Goal: Communication & Community: Answer question/provide support

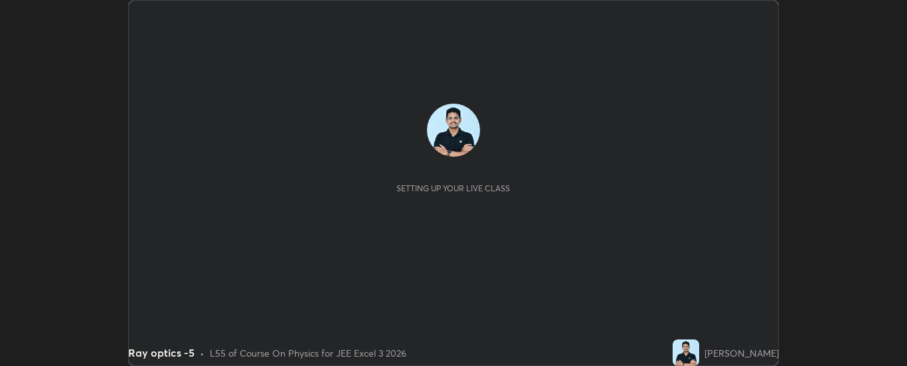
scroll to position [366, 907]
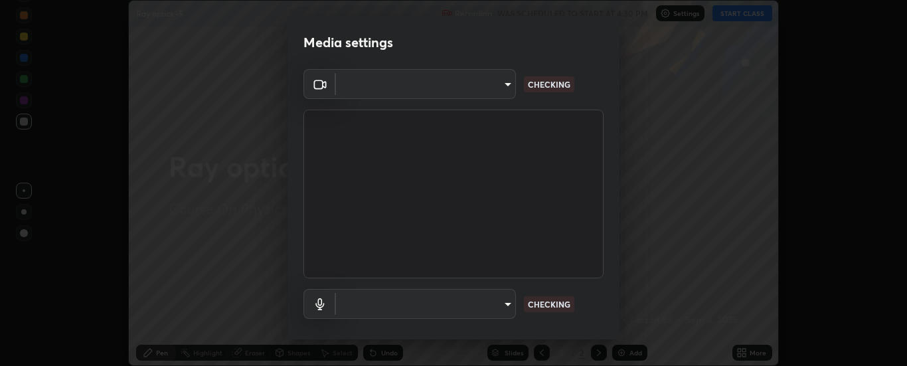
type input "33bb49e09bcfbb4316c4890d77ad60ffd3795cdb709f4857747982be22fbf515"
type input "communications"
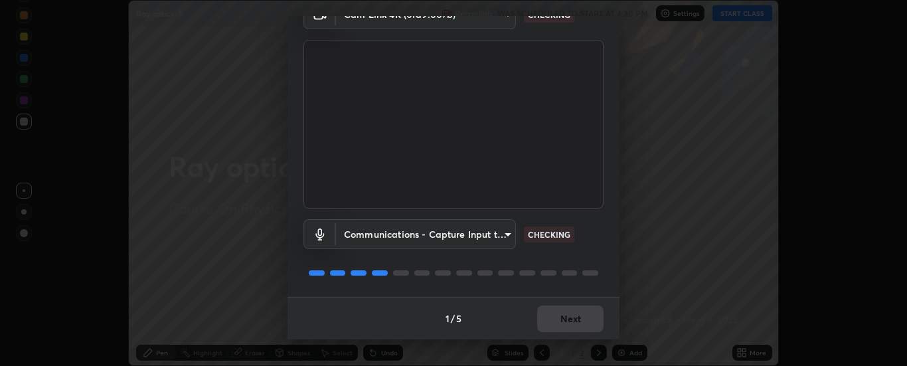
click at [581, 321] on div "1 / 5 Next" at bounding box center [453, 318] width 332 height 42
click at [577, 319] on div "1 / 5 Next" at bounding box center [453, 318] width 332 height 42
click at [573, 318] on div "1 / 5 Next" at bounding box center [453, 318] width 332 height 42
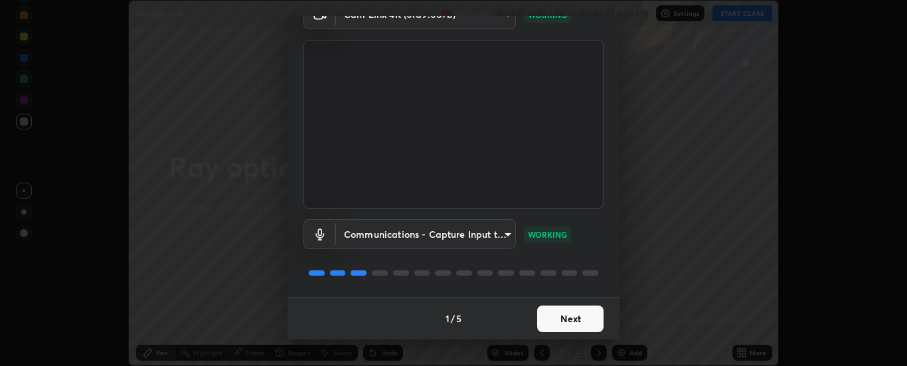
click at [561, 319] on button "Next" at bounding box center [570, 318] width 66 height 27
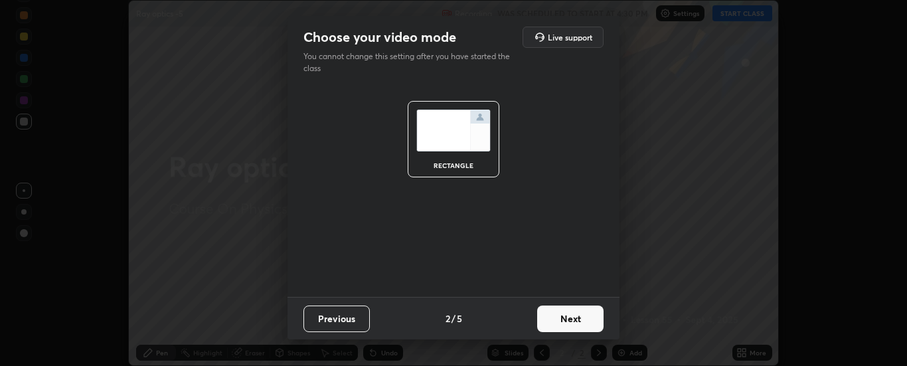
scroll to position [0, 0]
click at [564, 314] on button "Next" at bounding box center [570, 318] width 66 height 27
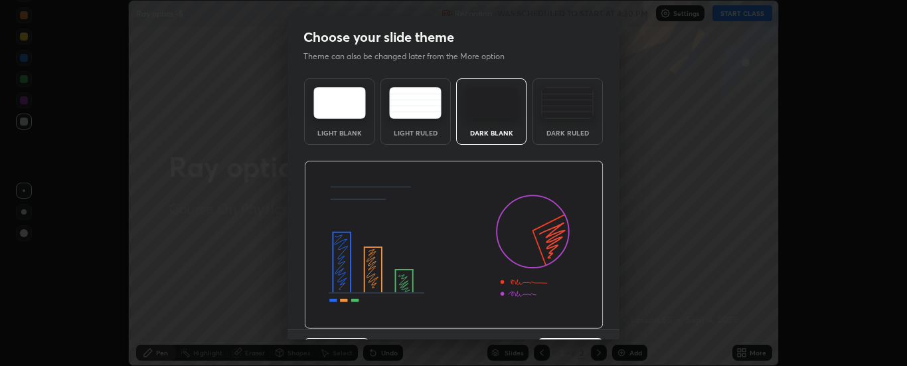
click at [569, 314] on img at bounding box center [453, 245] width 299 height 169
click at [569, 317] on img at bounding box center [453, 245] width 299 height 169
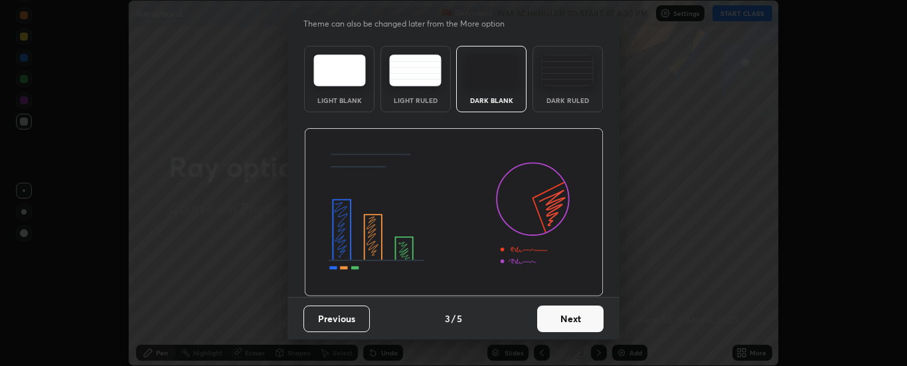
click at [570, 323] on button "Next" at bounding box center [570, 318] width 66 height 27
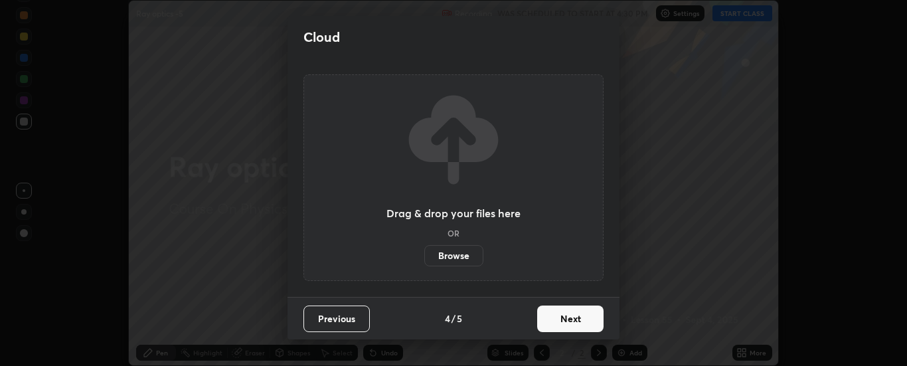
click at [572, 321] on button "Next" at bounding box center [570, 318] width 66 height 27
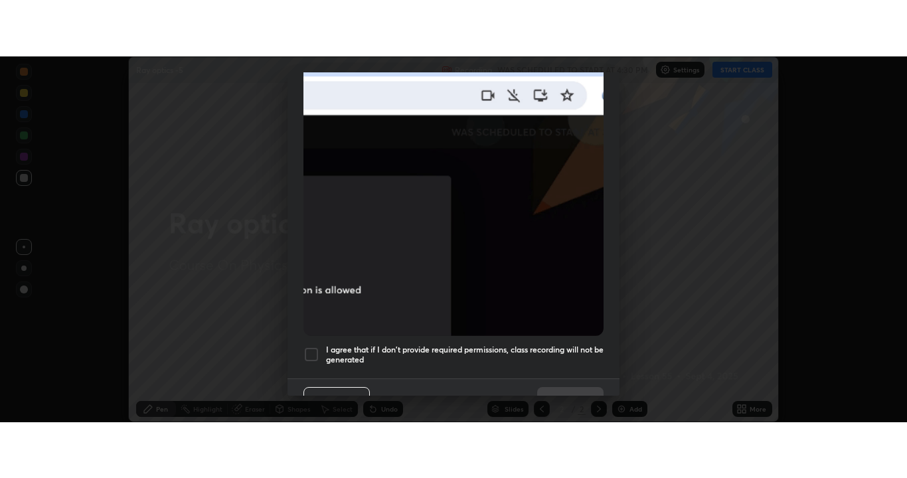
scroll to position [340, 0]
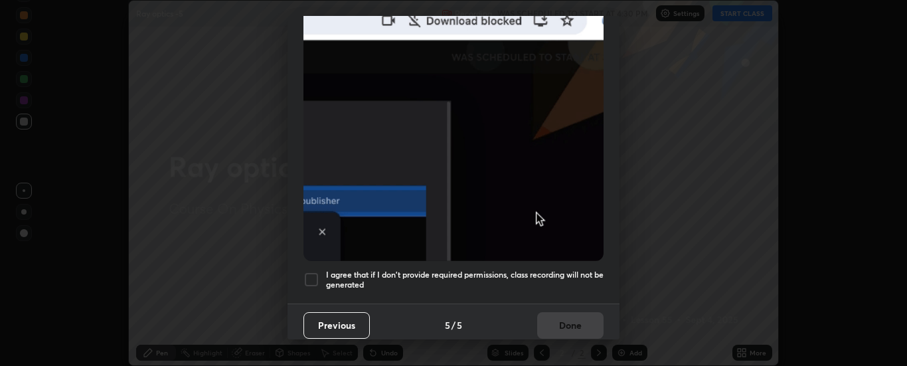
click at [318, 271] on div at bounding box center [311, 279] width 16 height 16
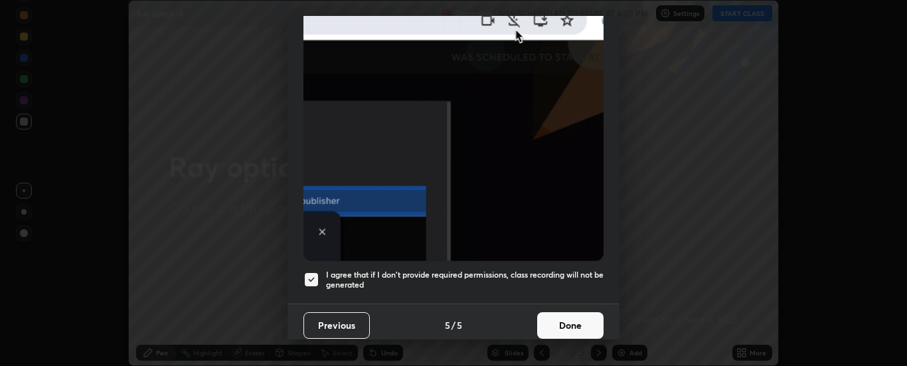
click at [561, 314] on button "Done" at bounding box center [570, 325] width 66 height 27
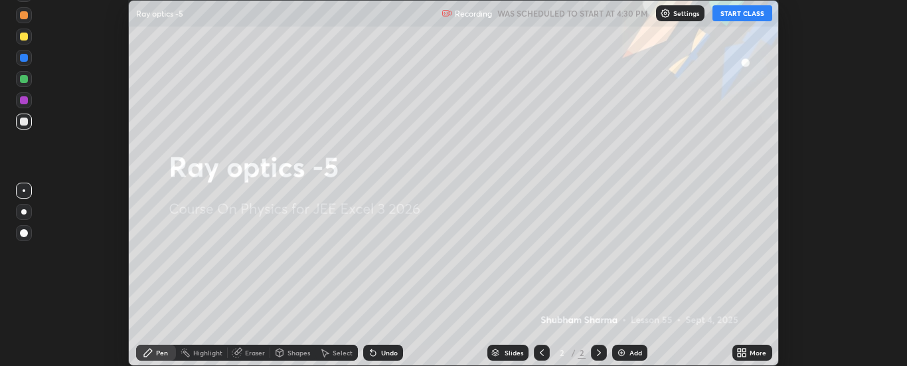
click at [749, 350] on div "More" at bounding box center [752, 352] width 40 height 16
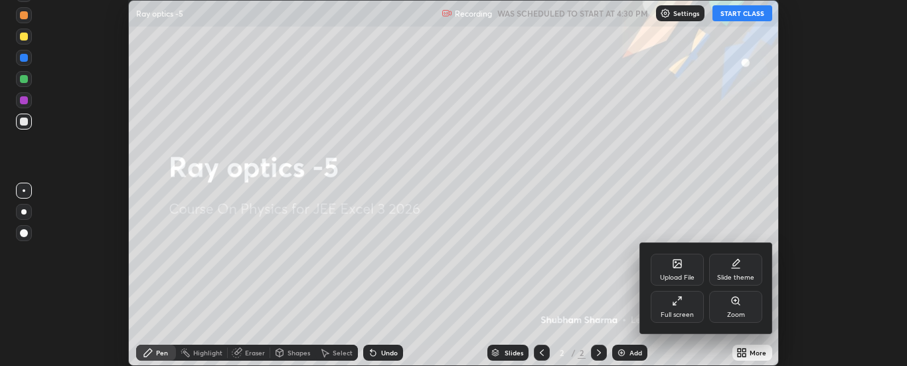
click at [680, 307] on div "Full screen" at bounding box center [676, 307] width 53 height 32
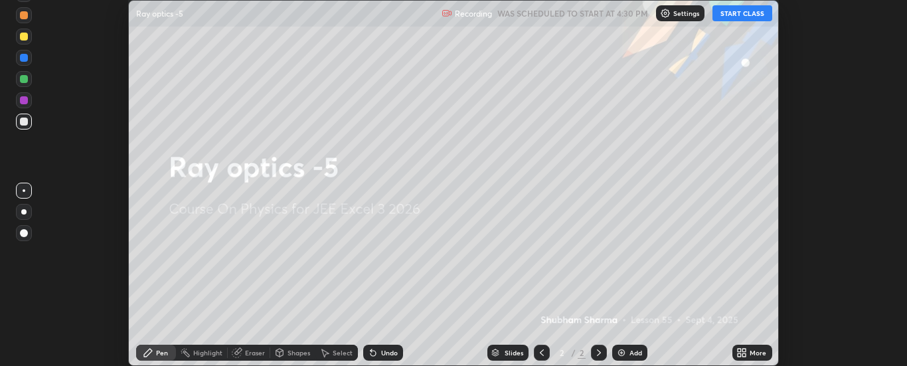
scroll to position [478, 907]
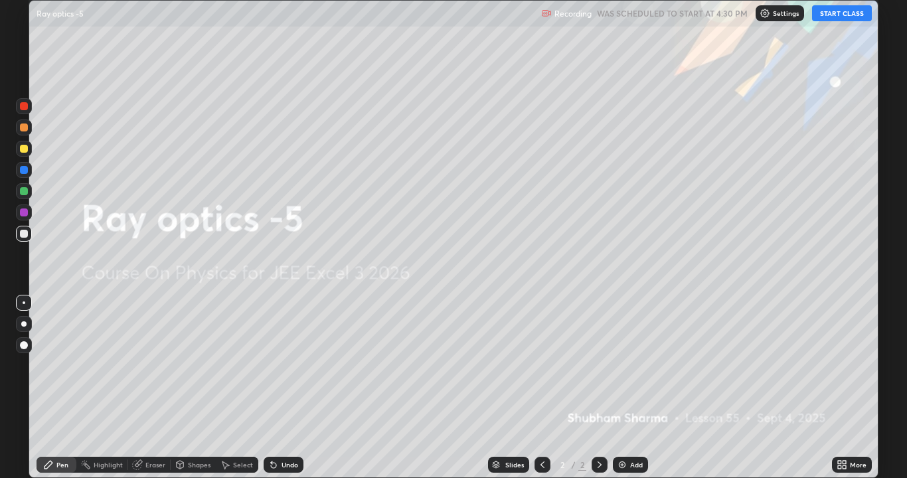
click at [843, 11] on button "START CLASS" at bounding box center [842, 13] width 60 height 16
click at [644, 365] on div "Add" at bounding box center [630, 465] width 35 height 16
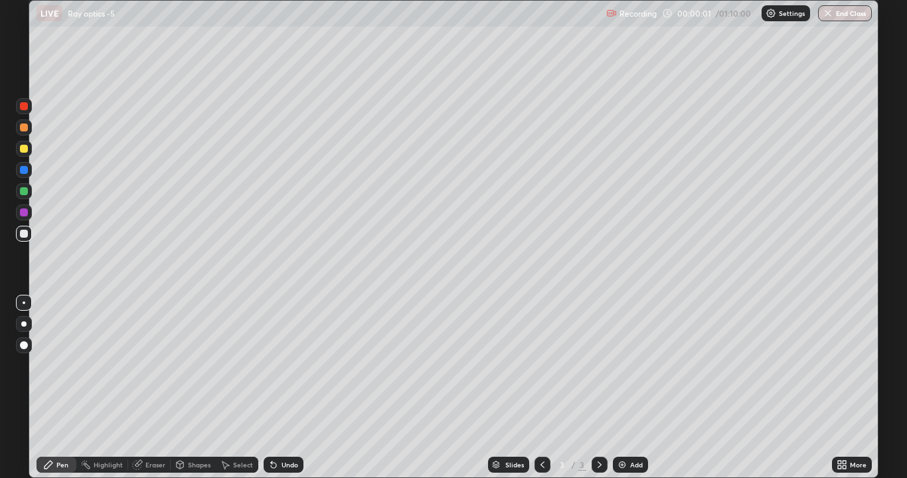
click at [24, 324] on div at bounding box center [23, 323] width 5 height 5
click at [546, 365] on icon at bounding box center [542, 464] width 11 height 11
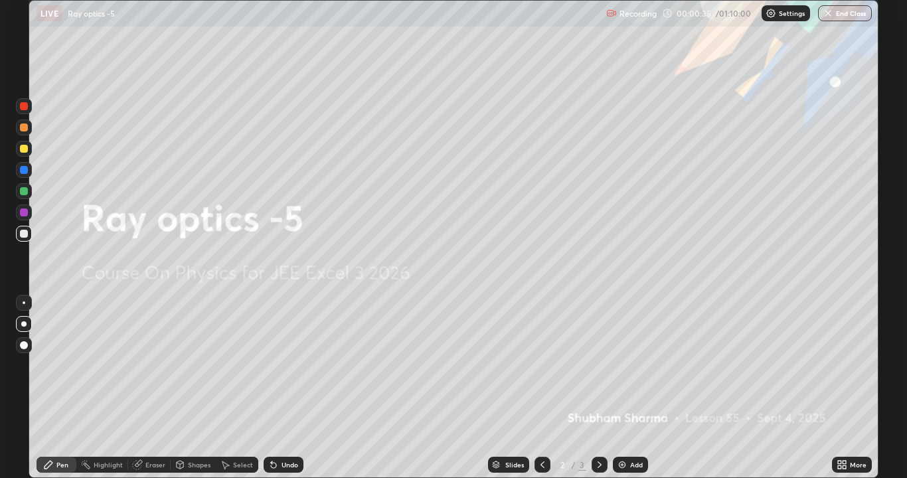
click at [632, 365] on div "Add" at bounding box center [636, 464] width 13 height 7
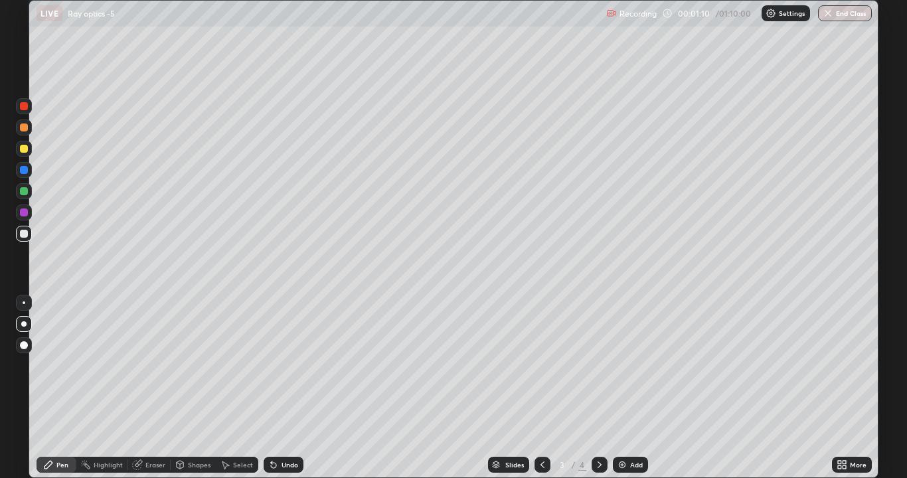
click at [23, 149] on div at bounding box center [24, 149] width 8 height 8
click at [60, 365] on div "Pen" at bounding box center [62, 464] width 12 height 7
click at [25, 234] on div at bounding box center [24, 234] width 8 height 8
click at [277, 365] on div "Undo" at bounding box center [283, 465] width 40 height 16
click at [25, 149] on div at bounding box center [24, 149] width 8 height 8
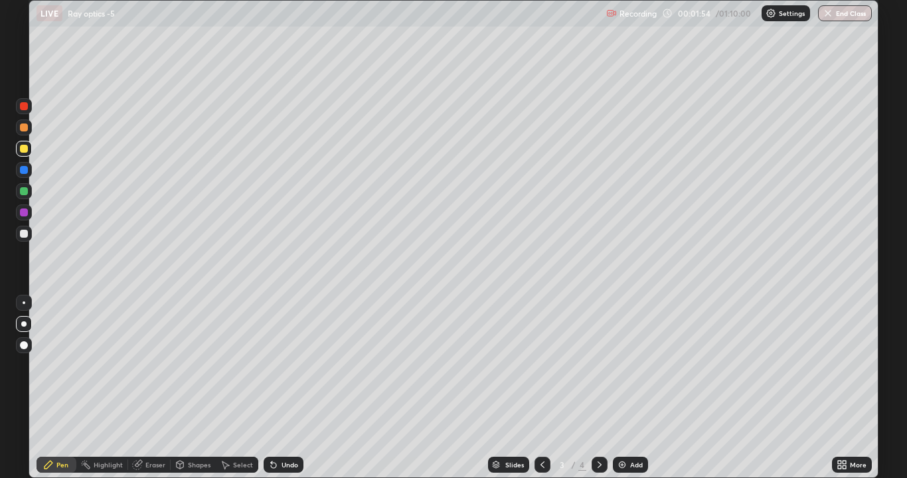
click at [23, 230] on div at bounding box center [24, 234] width 8 height 8
click at [183, 365] on icon at bounding box center [180, 464] width 11 height 11
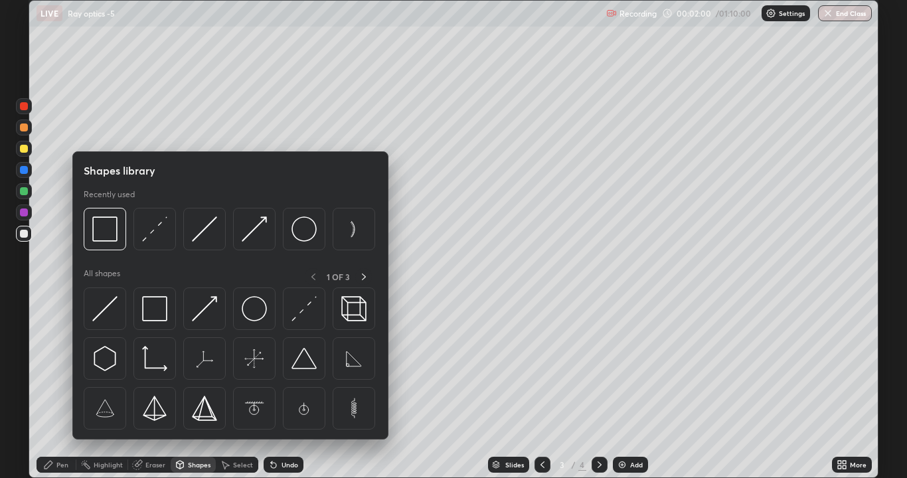
click at [148, 365] on div "Eraser" at bounding box center [155, 464] width 20 height 7
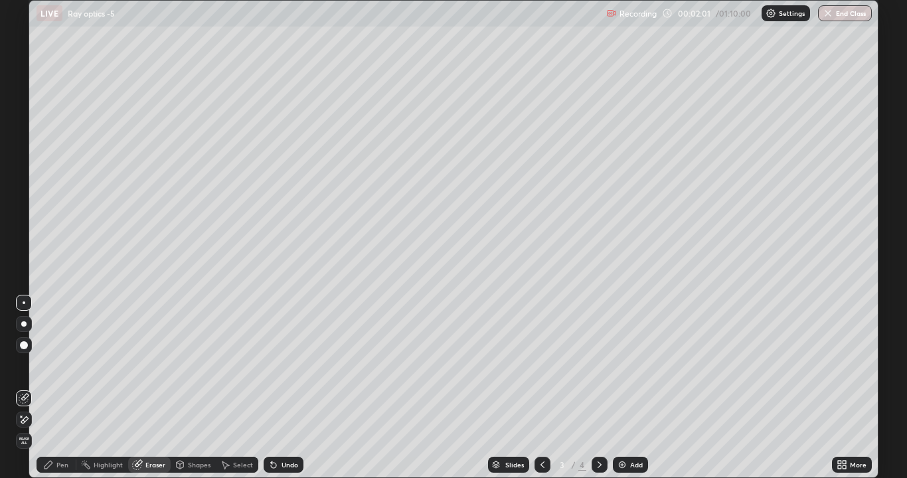
click at [185, 365] on div "Shapes" at bounding box center [193, 465] width 45 height 16
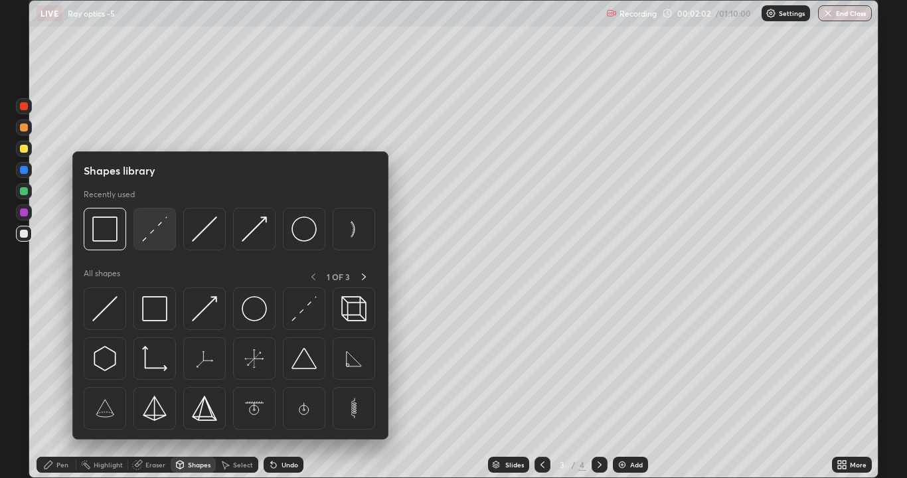
click at [161, 233] on img at bounding box center [154, 228] width 25 height 25
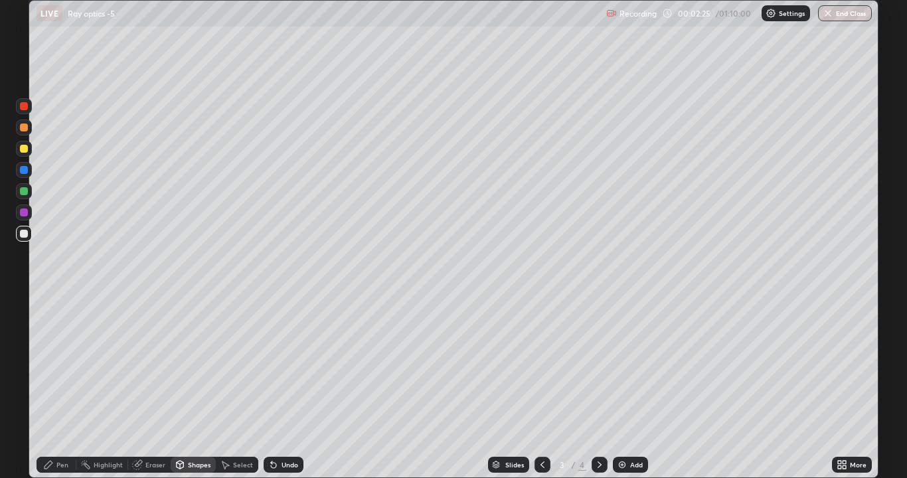
click at [61, 365] on div "Pen" at bounding box center [62, 464] width 12 height 7
click at [289, 365] on div "Undo" at bounding box center [289, 464] width 17 height 7
click at [291, 365] on div "Undo" at bounding box center [283, 465] width 40 height 16
click at [283, 365] on div "Undo" at bounding box center [289, 464] width 17 height 7
click at [630, 365] on div "Add" at bounding box center [636, 464] width 13 height 7
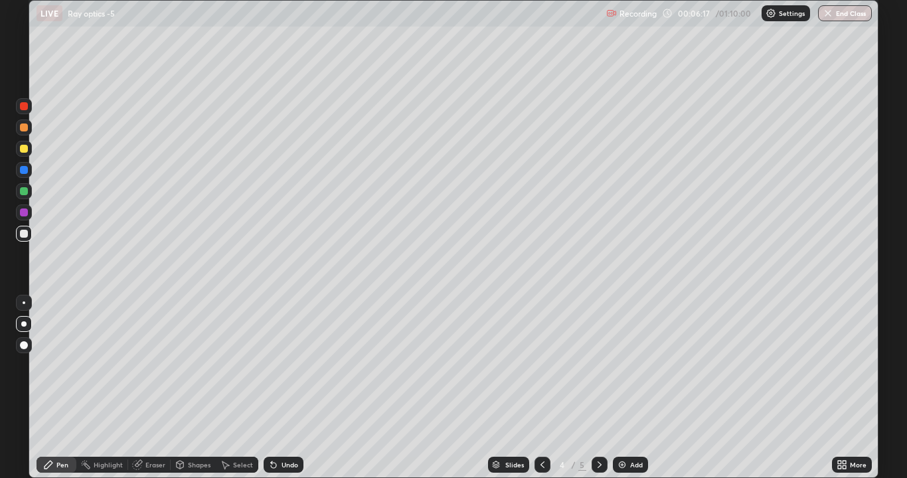
click at [25, 149] on div at bounding box center [24, 149] width 8 height 8
click at [268, 365] on icon at bounding box center [273, 464] width 11 height 11
click at [279, 365] on div "Undo" at bounding box center [283, 465] width 40 height 16
click at [283, 365] on div "Undo" at bounding box center [289, 464] width 17 height 7
click at [23, 236] on div at bounding box center [24, 234] width 8 height 8
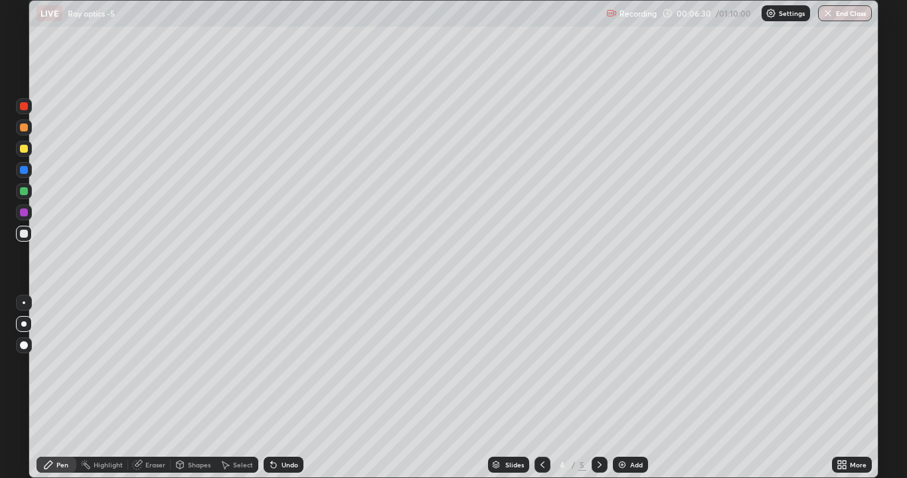
click at [64, 365] on div "Pen" at bounding box center [57, 465] width 40 height 16
click at [295, 365] on div "Undo" at bounding box center [283, 465] width 40 height 16
click at [284, 365] on div "Undo" at bounding box center [289, 464] width 17 height 7
click at [285, 365] on div "Undo" at bounding box center [289, 464] width 17 height 7
click at [277, 365] on div "Undo" at bounding box center [283, 465] width 40 height 16
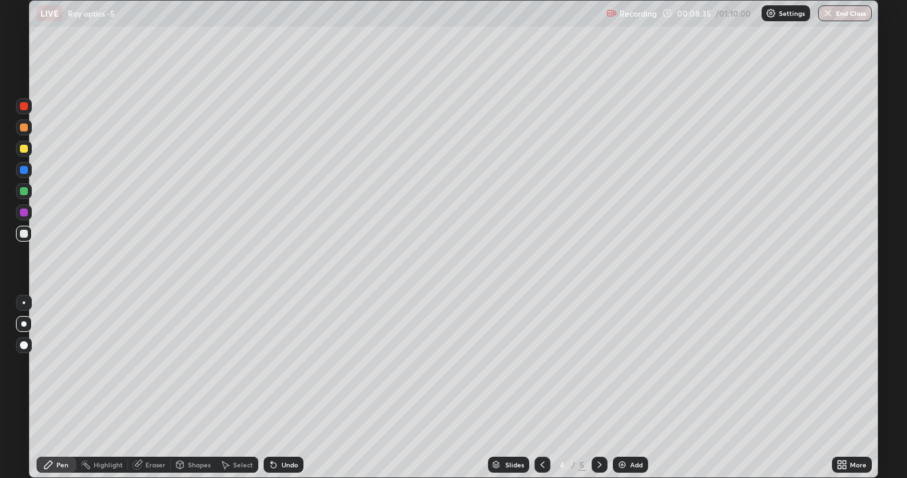
click at [289, 365] on div "Undo" at bounding box center [289, 464] width 17 height 7
click at [540, 365] on icon at bounding box center [542, 464] width 4 height 7
click at [140, 365] on icon at bounding box center [137, 465] width 9 height 9
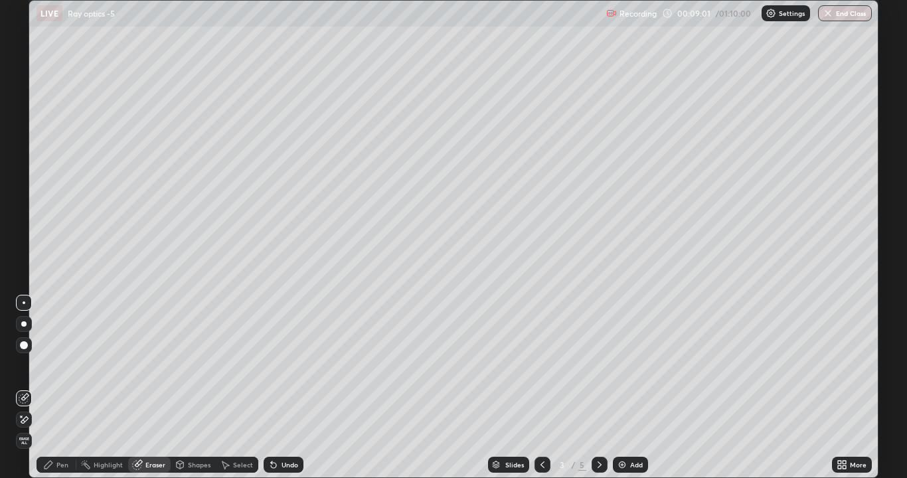
click at [57, 365] on div "Pen" at bounding box center [62, 464] width 12 height 7
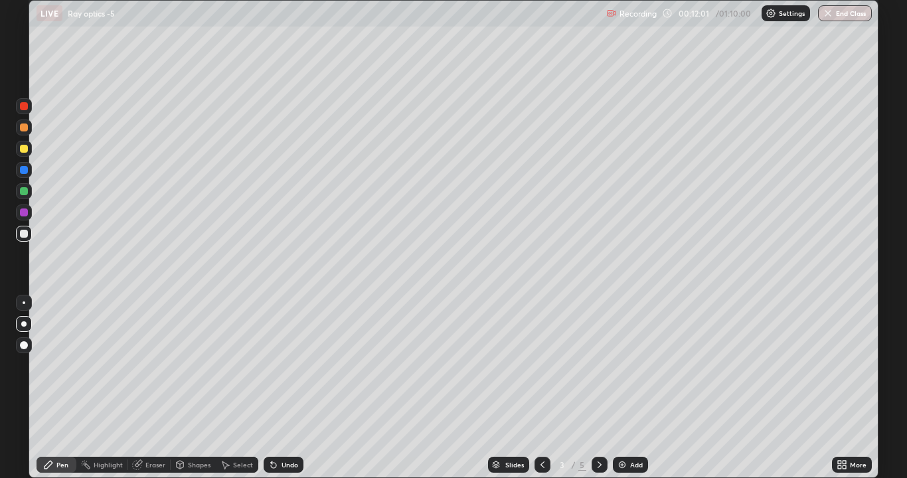
click at [598, 365] on icon at bounding box center [599, 464] width 11 height 11
click at [594, 365] on icon at bounding box center [599, 464] width 11 height 11
click at [299, 365] on div "Undo" at bounding box center [283, 465] width 40 height 16
click at [271, 365] on div "Undo" at bounding box center [283, 465] width 40 height 16
click at [272, 365] on div "Undo" at bounding box center [283, 465] width 40 height 16
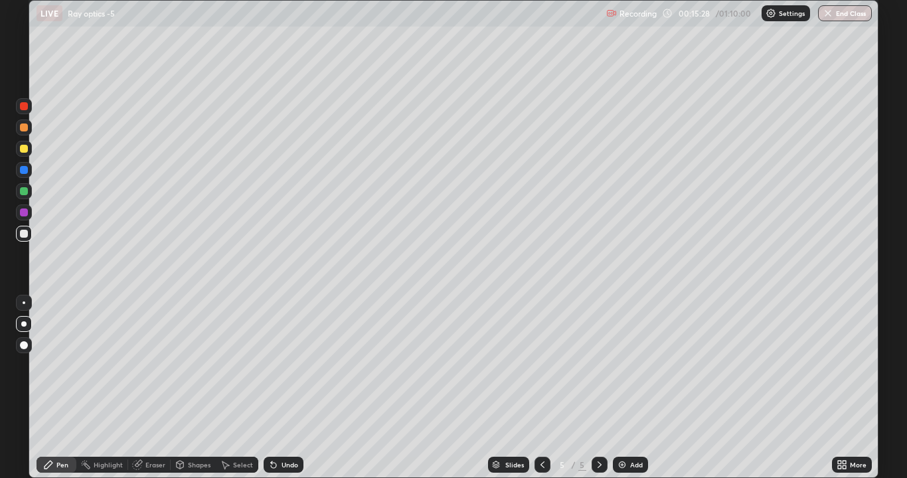
click at [285, 365] on div "Undo" at bounding box center [283, 465] width 40 height 16
click at [287, 365] on div "Undo" at bounding box center [289, 464] width 17 height 7
click at [273, 365] on icon at bounding box center [273, 465] width 5 height 5
click at [271, 365] on icon at bounding box center [273, 465] width 5 height 5
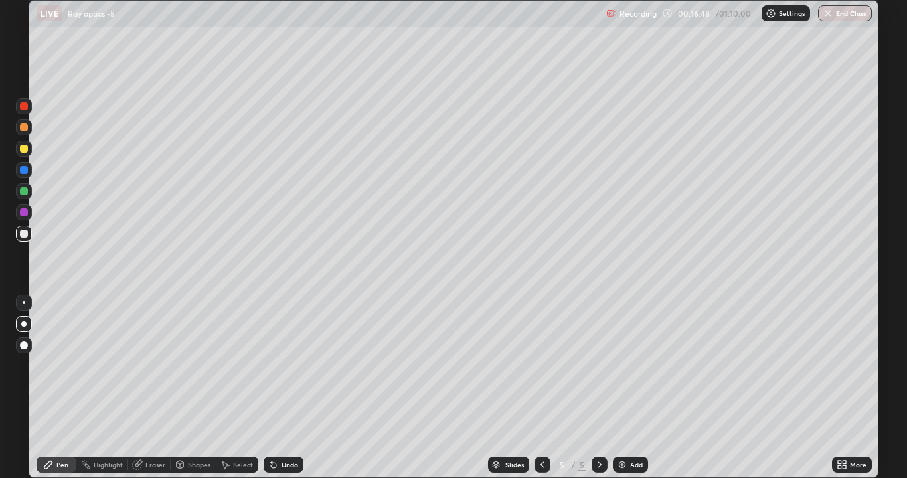
click at [271, 365] on icon at bounding box center [271, 461] width 1 height 1
click at [184, 365] on icon at bounding box center [180, 464] width 11 height 11
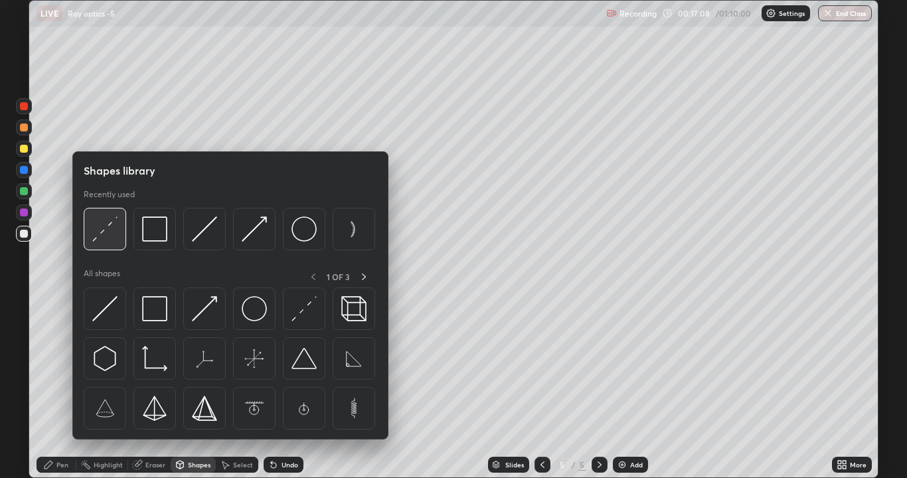
click at [99, 233] on img at bounding box center [104, 228] width 25 height 25
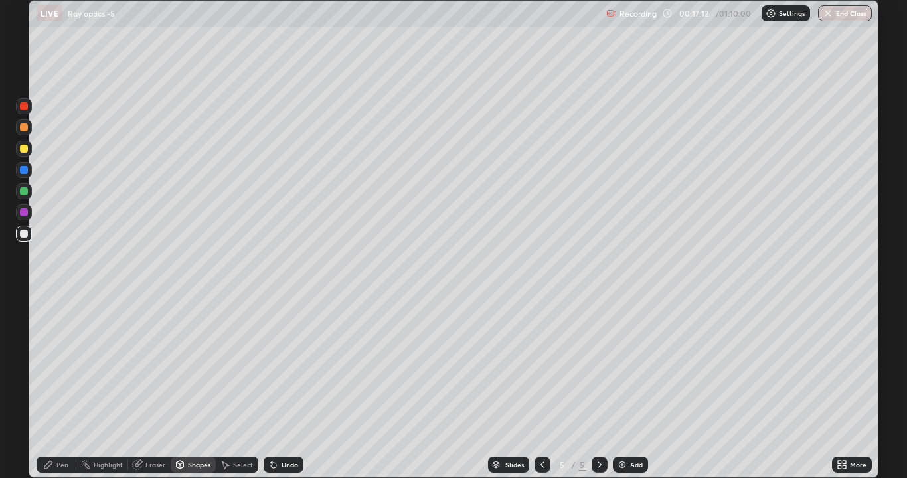
click at [54, 365] on div "Pen" at bounding box center [57, 465] width 40 height 16
click at [281, 365] on div "Undo" at bounding box center [289, 464] width 17 height 7
click at [29, 148] on div at bounding box center [24, 149] width 16 height 16
click at [284, 365] on div "Undo" at bounding box center [283, 465] width 40 height 16
click at [289, 365] on div "Undo" at bounding box center [283, 465] width 40 height 16
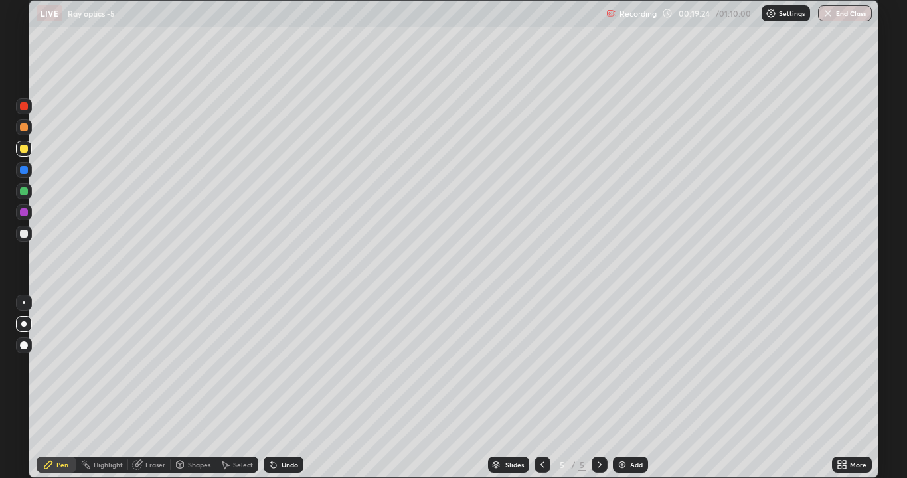
click at [285, 365] on div "Undo" at bounding box center [283, 465] width 40 height 16
click at [287, 365] on div "Undo" at bounding box center [283, 465] width 40 height 16
click at [282, 365] on div "Undo" at bounding box center [289, 464] width 17 height 7
click at [286, 365] on div "Undo" at bounding box center [289, 464] width 17 height 7
click at [283, 365] on div "Undo" at bounding box center [289, 464] width 17 height 7
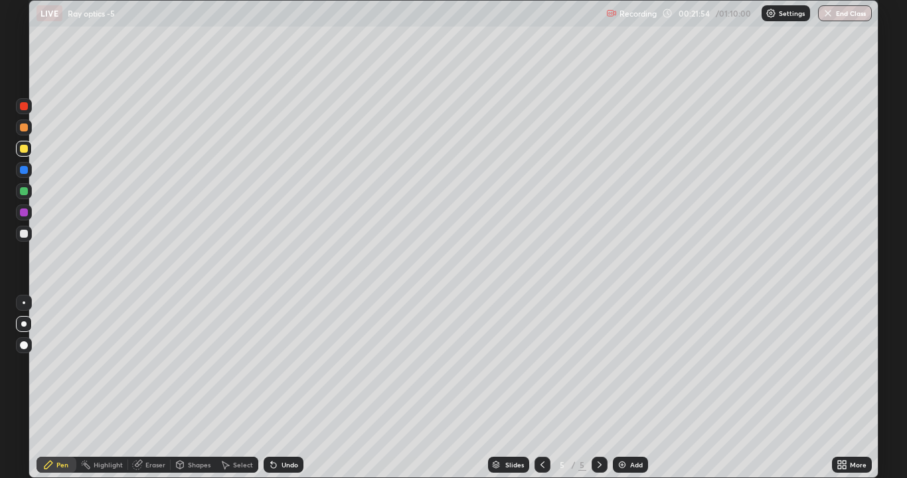
click at [283, 365] on div "Undo" at bounding box center [289, 464] width 17 height 7
click at [166, 365] on div "Eraser" at bounding box center [149, 465] width 42 height 16
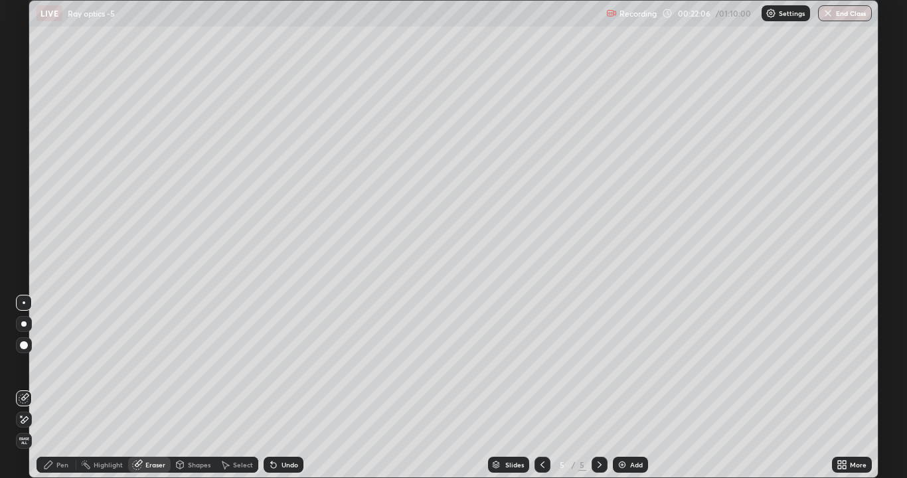
click at [26, 365] on icon at bounding box center [24, 419] width 11 height 11
click at [65, 365] on div "Pen" at bounding box center [57, 465] width 40 height 16
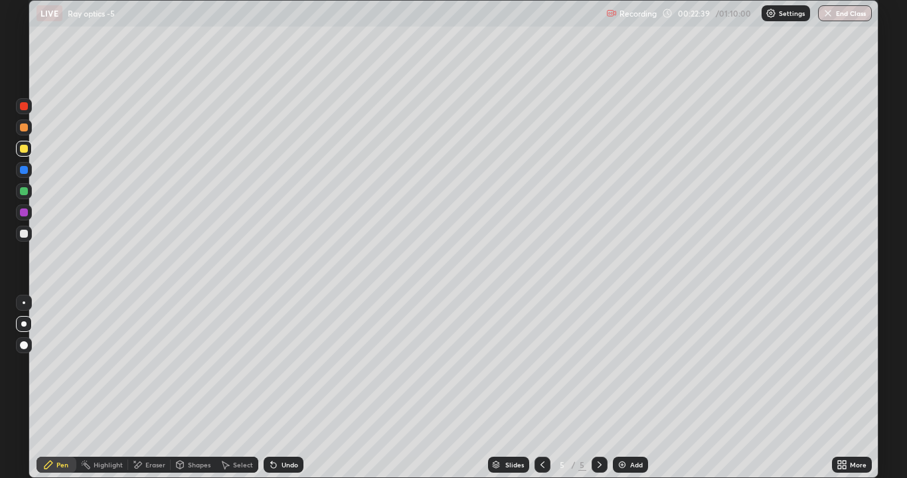
click at [282, 365] on div "Undo" at bounding box center [289, 464] width 17 height 7
click at [283, 365] on div "Undo" at bounding box center [289, 464] width 17 height 7
click at [289, 365] on div "Undo" at bounding box center [289, 464] width 17 height 7
click at [283, 365] on div "Undo" at bounding box center [289, 464] width 17 height 7
click at [285, 365] on div "Undo" at bounding box center [289, 464] width 17 height 7
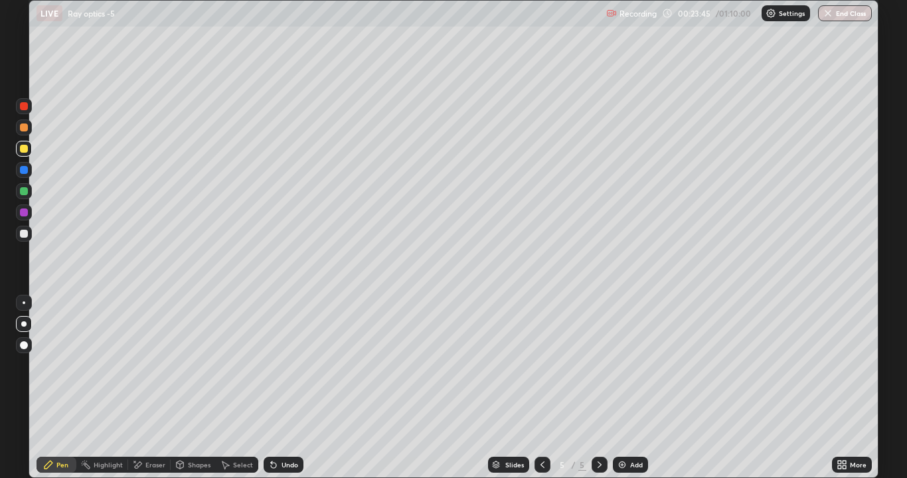
click at [277, 365] on div "Undo" at bounding box center [283, 465] width 40 height 16
click at [638, 365] on div "Add" at bounding box center [630, 465] width 35 height 16
click at [541, 365] on icon at bounding box center [542, 464] width 4 height 7
click at [273, 365] on icon at bounding box center [273, 465] width 5 height 5
click at [278, 365] on div "Undo" at bounding box center [283, 465] width 40 height 16
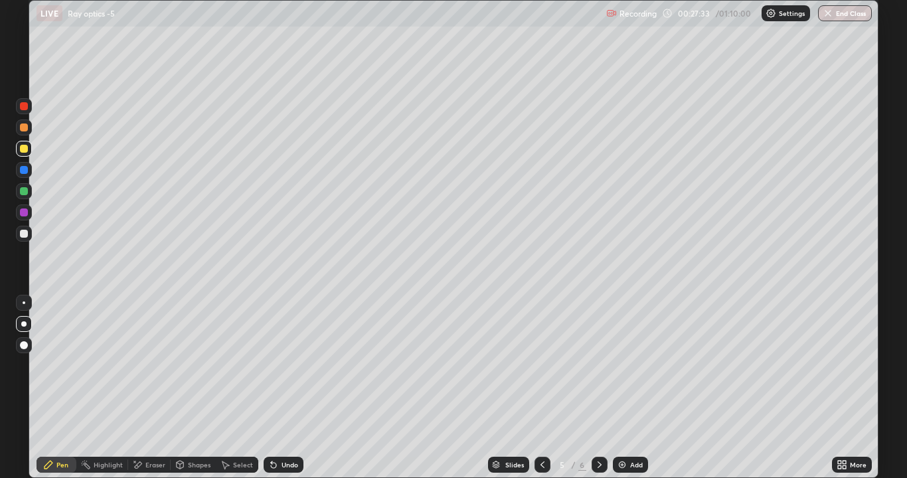
click at [596, 365] on icon at bounding box center [599, 464] width 11 height 11
click at [191, 365] on div "Shapes" at bounding box center [199, 464] width 23 height 7
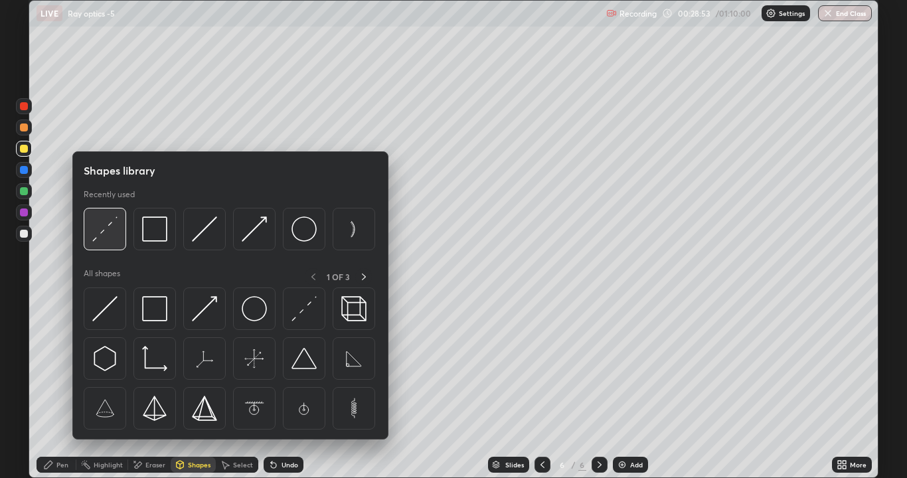
click at [106, 235] on img at bounding box center [104, 228] width 25 height 25
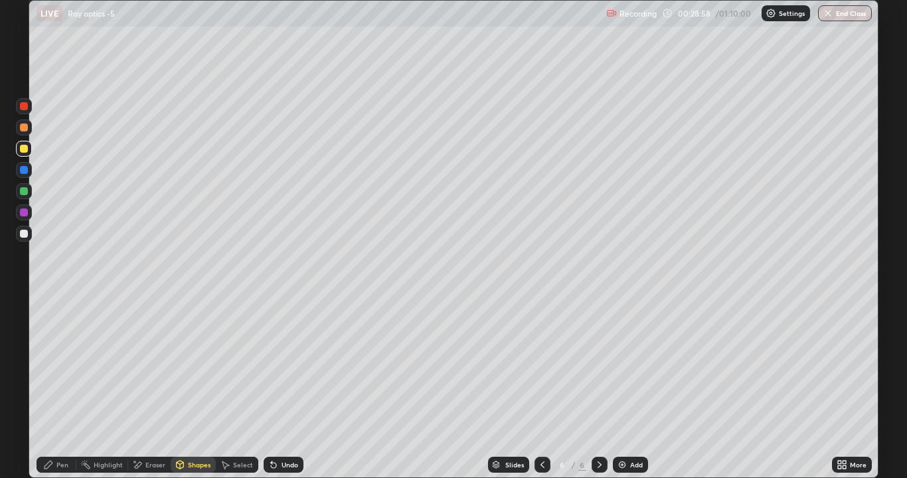
click at [59, 365] on div "Pen" at bounding box center [62, 464] width 12 height 7
click at [18, 232] on div at bounding box center [24, 234] width 16 height 16
click at [281, 365] on div "Undo" at bounding box center [289, 464] width 17 height 7
click at [277, 365] on div "Undo" at bounding box center [283, 465] width 40 height 16
click at [297, 365] on div "Undo" at bounding box center [283, 465] width 40 height 16
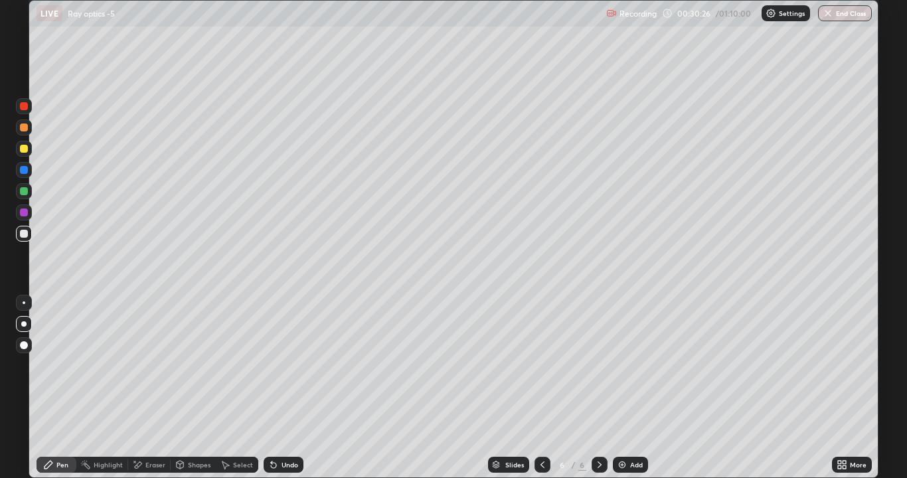
click at [544, 365] on icon at bounding box center [542, 464] width 11 height 11
click at [601, 365] on div at bounding box center [599, 465] width 16 height 16
click at [284, 365] on div "Undo" at bounding box center [283, 465] width 40 height 16
click at [295, 365] on div "Undo" at bounding box center [283, 465] width 40 height 16
click at [291, 365] on div "Undo" at bounding box center [283, 465] width 40 height 16
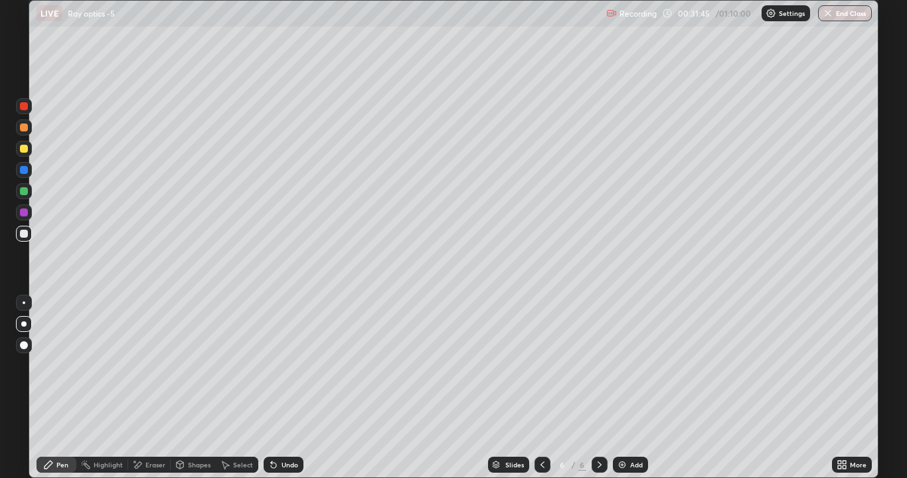
click at [295, 365] on div "Undo" at bounding box center [289, 464] width 17 height 7
click at [273, 365] on div "Undo" at bounding box center [280, 464] width 45 height 27
click at [159, 365] on div "Eraser" at bounding box center [155, 464] width 20 height 7
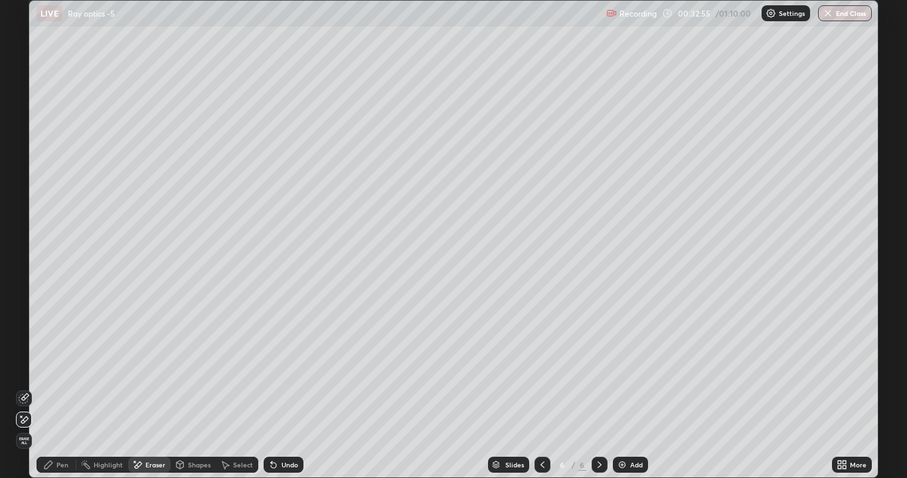
click at [64, 365] on div "Pen" at bounding box center [62, 464] width 12 height 7
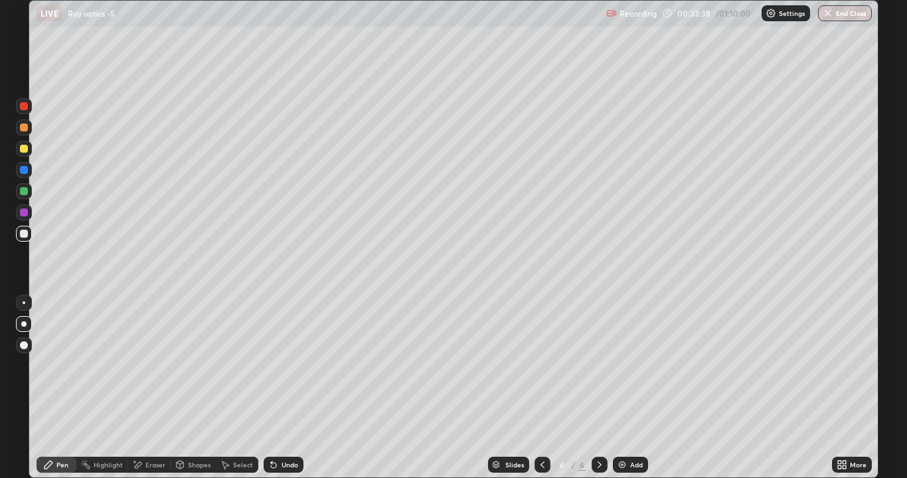
click at [288, 365] on div "Undo" at bounding box center [289, 464] width 17 height 7
click at [289, 365] on div "Undo" at bounding box center [289, 464] width 17 height 7
click at [301, 365] on div "Undo" at bounding box center [283, 465] width 40 height 16
click at [296, 365] on div "Undo" at bounding box center [283, 465] width 40 height 16
click at [297, 365] on div "Undo" at bounding box center [283, 465] width 40 height 16
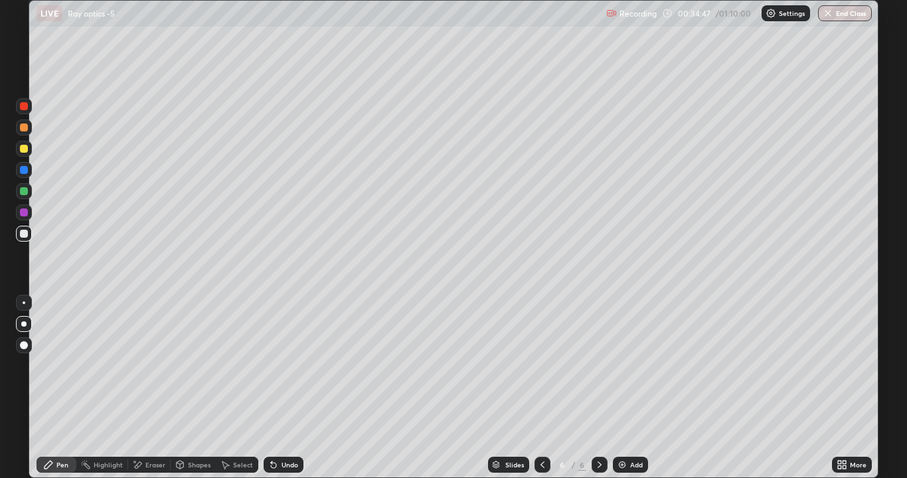
click at [287, 365] on div "Undo" at bounding box center [289, 464] width 17 height 7
click at [139, 365] on icon at bounding box center [137, 464] width 11 height 11
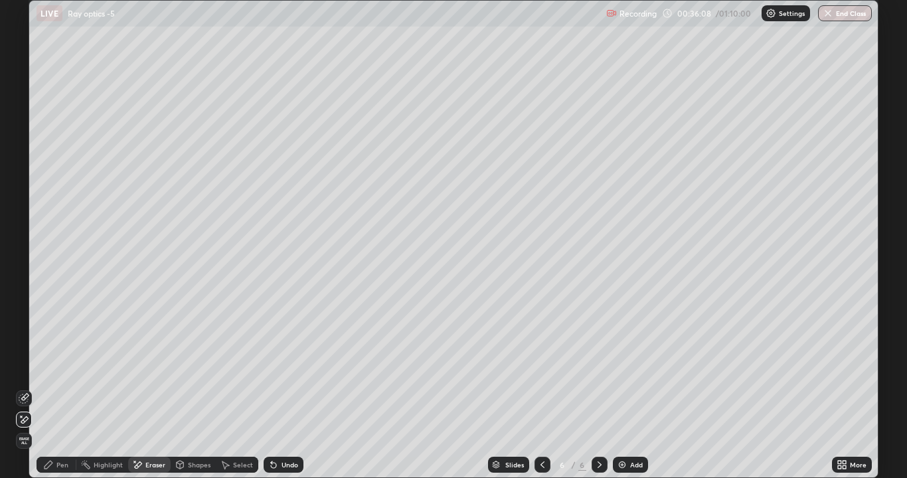
click at [66, 365] on div "Pen" at bounding box center [62, 464] width 12 height 7
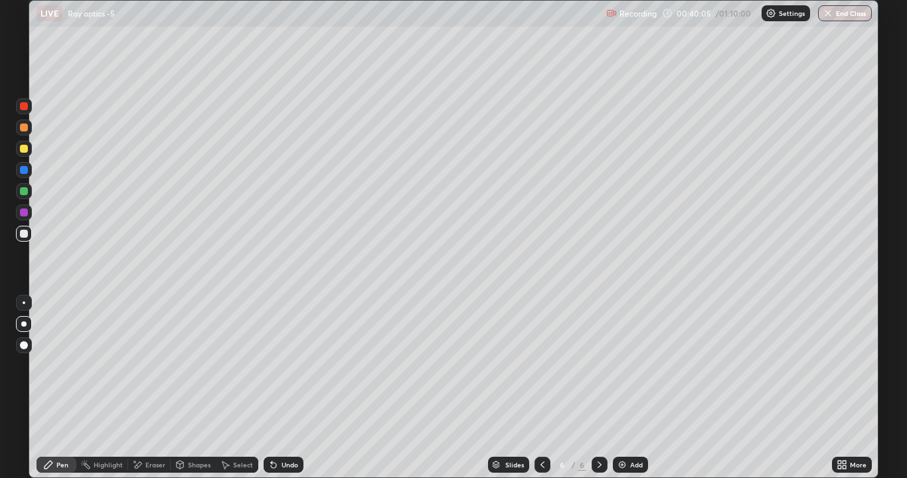
click at [632, 365] on div "Add" at bounding box center [636, 464] width 13 height 7
click at [277, 365] on div "Undo" at bounding box center [283, 465] width 40 height 16
click at [153, 365] on div "Eraser" at bounding box center [155, 464] width 20 height 7
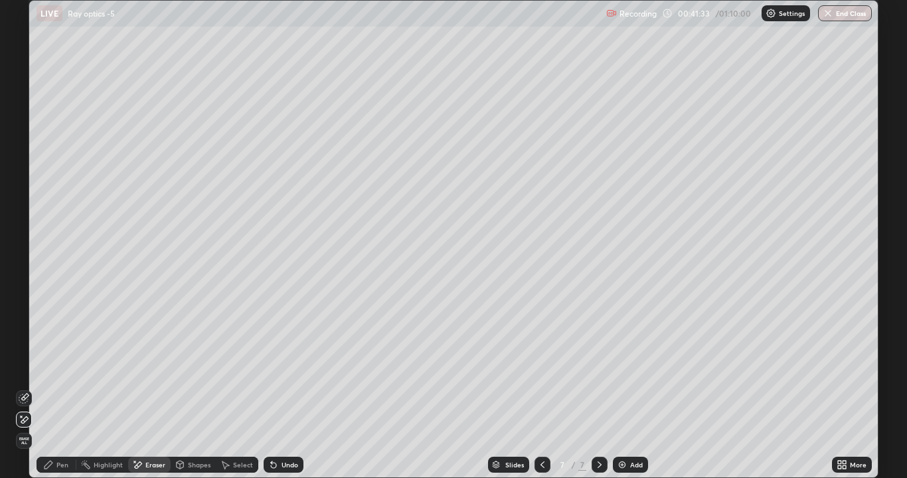
click at [57, 365] on div "Pen" at bounding box center [62, 464] width 12 height 7
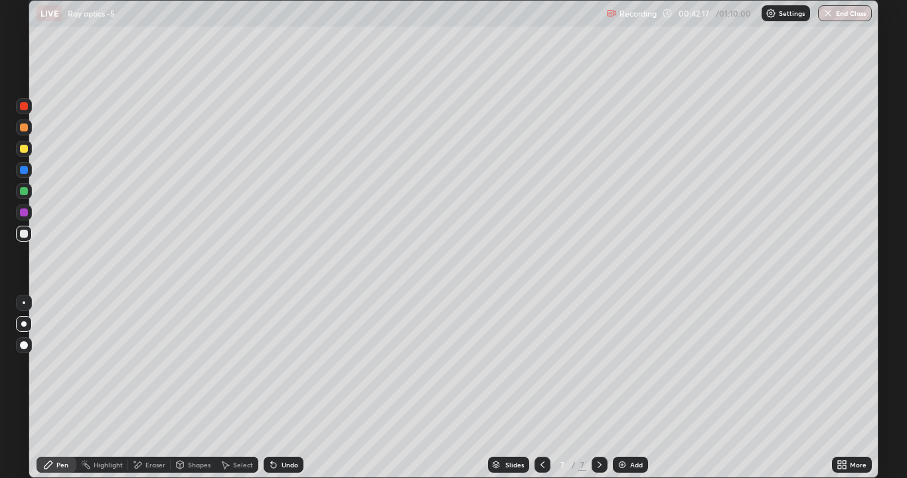
click at [271, 365] on icon at bounding box center [273, 465] width 5 height 5
click at [274, 365] on icon at bounding box center [273, 465] width 5 height 5
click at [273, 365] on icon at bounding box center [273, 465] width 5 height 5
click at [281, 365] on div "Undo" at bounding box center [289, 464] width 17 height 7
click at [183, 365] on icon at bounding box center [180, 465] width 7 height 8
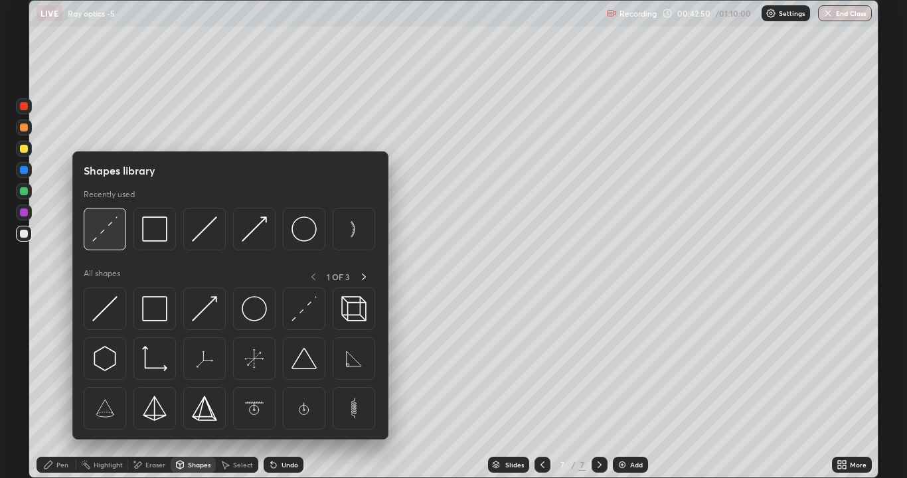
click at [116, 231] on img at bounding box center [104, 228] width 25 height 25
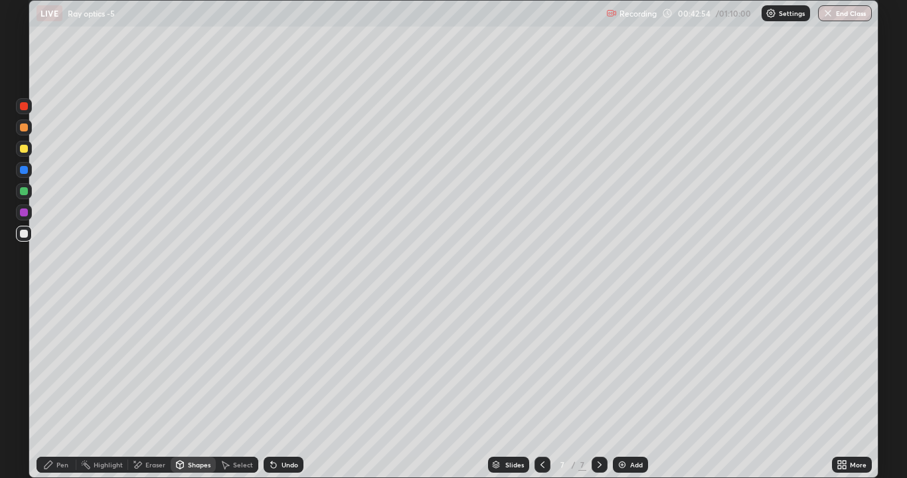
click at [52, 365] on div "Pen" at bounding box center [57, 465] width 40 height 16
click at [153, 365] on div "Eraser" at bounding box center [155, 464] width 20 height 7
click at [54, 365] on icon at bounding box center [48, 464] width 11 height 11
click at [147, 365] on div "Eraser" at bounding box center [149, 465] width 42 height 16
click at [194, 365] on div "Shapes" at bounding box center [199, 464] width 23 height 7
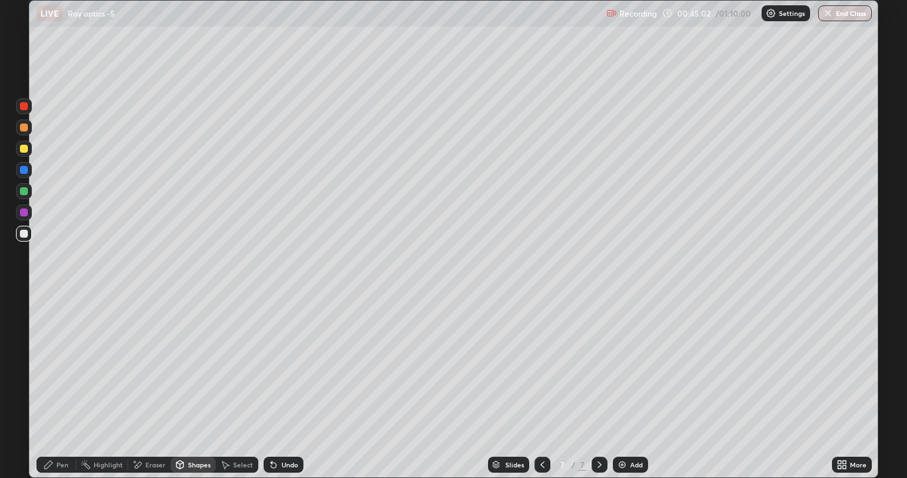
click at [62, 365] on div "Pen" at bounding box center [57, 465] width 40 height 16
click at [289, 365] on div "Undo" at bounding box center [289, 464] width 17 height 7
click at [294, 365] on div "Undo" at bounding box center [283, 465] width 40 height 16
click at [290, 365] on div "Undo" at bounding box center [289, 464] width 17 height 7
click at [151, 365] on div "Eraser" at bounding box center [155, 464] width 20 height 7
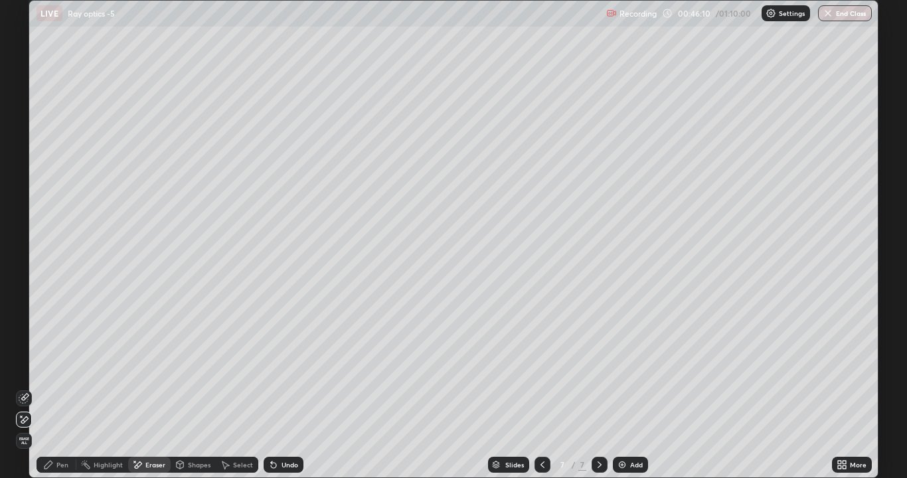
click at [149, 365] on div "Eraser" at bounding box center [155, 464] width 20 height 7
click at [49, 365] on icon at bounding box center [48, 464] width 11 height 11
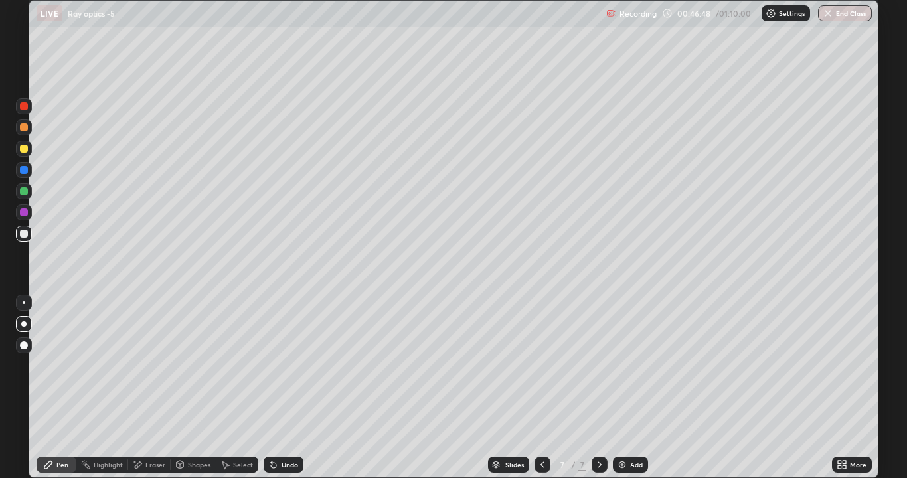
click at [287, 365] on div "Undo" at bounding box center [289, 464] width 17 height 7
click at [276, 365] on div "Undo" at bounding box center [283, 465] width 40 height 16
click at [537, 365] on icon at bounding box center [542, 464] width 11 height 11
click at [538, 365] on icon at bounding box center [542, 464] width 11 height 11
click at [594, 365] on icon at bounding box center [599, 464] width 11 height 11
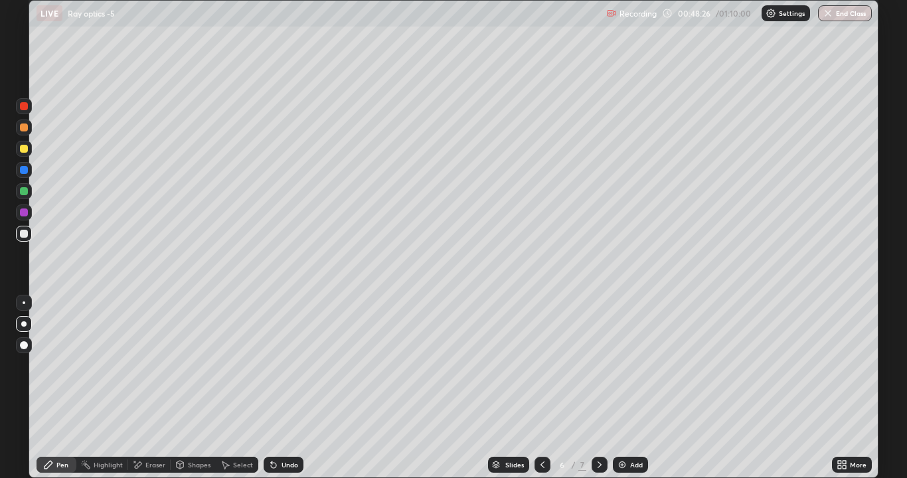
click at [540, 365] on icon at bounding box center [542, 464] width 11 height 11
click at [597, 365] on icon at bounding box center [599, 464] width 4 height 7
click at [595, 365] on icon at bounding box center [599, 464] width 11 height 11
click at [597, 365] on icon at bounding box center [599, 464] width 11 height 11
click at [285, 365] on div "Undo" at bounding box center [289, 464] width 17 height 7
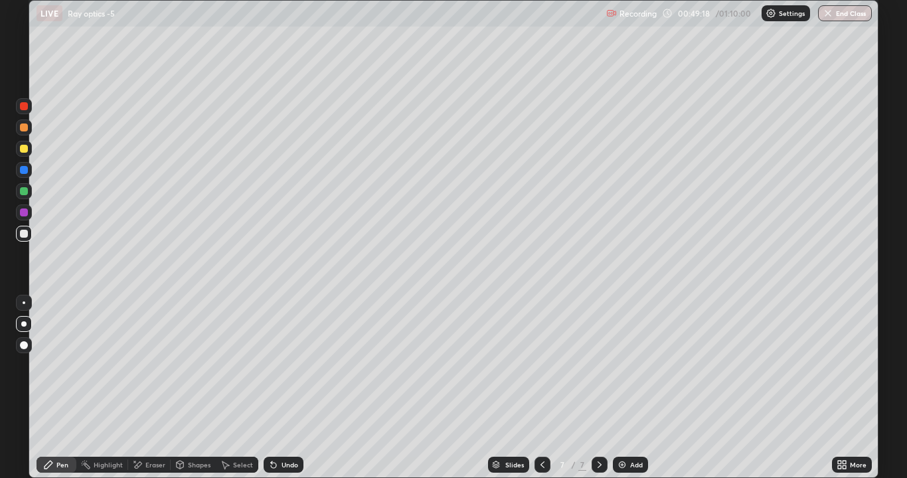
click at [289, 365] on div "Undo" at bounding box center [283, 465] width 40 height 16
click at [291, 365] on div "Undo" at bounding box center [283, 465] width 40 height 16
click at [274, 365] on icon at bounding box center [273, 465] width 5 height 5
click at [273, 365] on icon at bounding box center [273, 465] width 5 height 5
click at [268, 365] on icon at bounding box center [273, 464] width 11 height 11
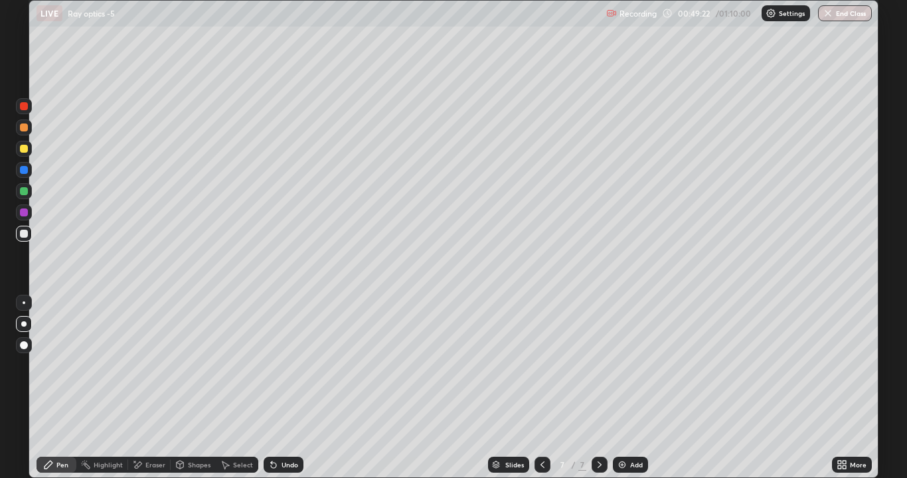
click at [265, 365] on div "Undo" at bounding box center [283, 465] width 40 height 16
click at [291, 365] on div "Undo" at bounding box center [283, 465] width 40 height 16
click at [289, 365] on div "Undo" at bounding box center [283, 465] width 40 height 16
click at [290, 365] on div "Undo" at bounding box center [283, 465] width 40 height 16
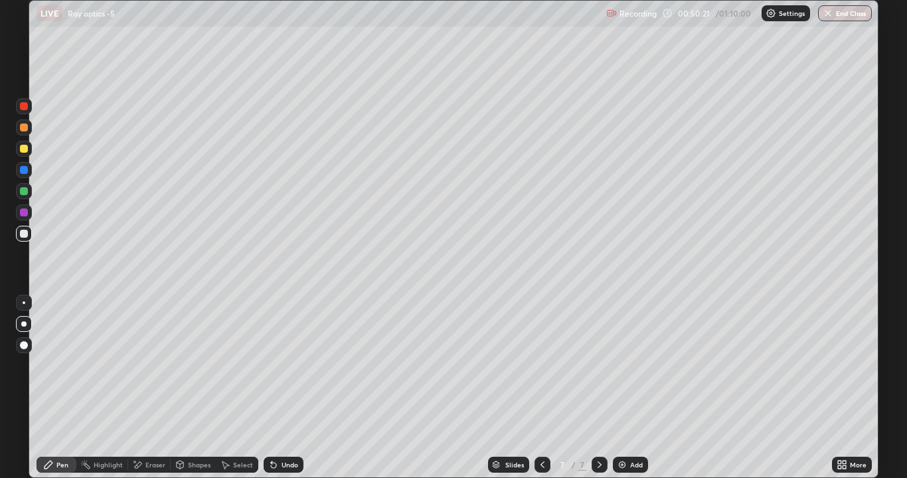
click at [295, 365] on div "Undo" at bounding box center [283, 465] width 40 height 16
click at [296, 365] on div "Undo" at bounding box center [283, 465] width 40 height 16
click at [299, 365] on div "Undo" at bounding box center [283, 465] width 40 height 16
click at [301, 365] on div "Undo" at bounding box center [283, 465] width 40 height 16
click at [299, 365] on div "Undo" at bounding box center [283, 465] width 40 height 16
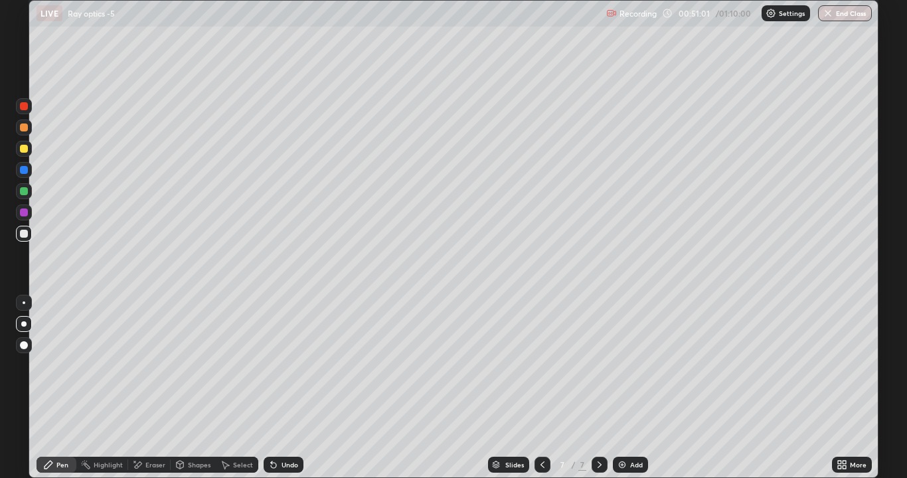
click at [294, 365] on div "Undo" at bounding box center [283, 465] width 40 height 16
click at [295, 365] on div "Undo" at bounding box center [289, 464] width 17 height 7
click at [294, 365] on div "Undo" at bounding box center [289, 464] width 17 height 7
click at [288, 365] on div "Undo" at bounding box center [289, 464] width 17 height 7
click at [627, 365] on div "Add" at bounding box center [630, 465] width 35 height 16
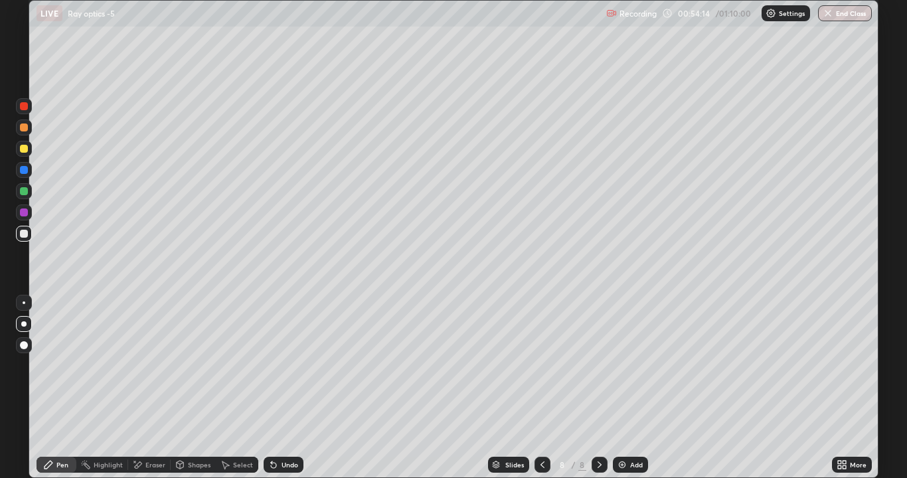
click at [192, 365] on div "Shapes" at bounding box center [199, 464] width 23 height 7
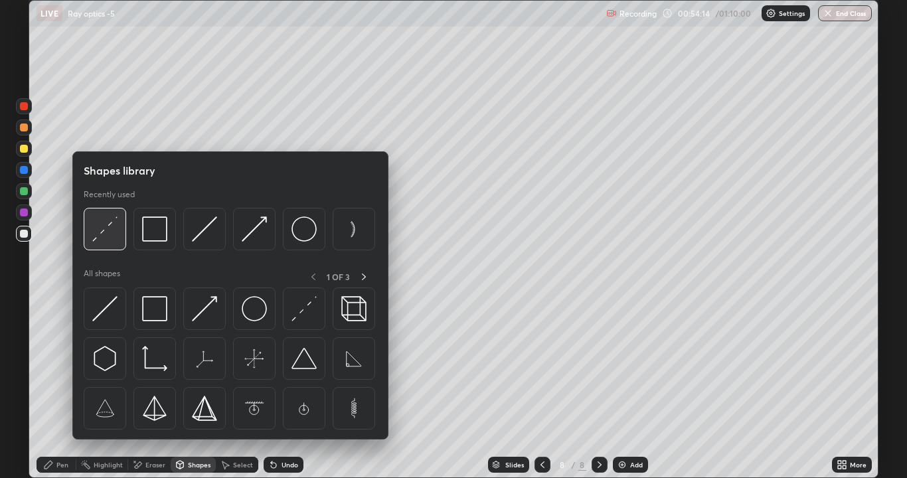
click at [108, 231] on img at bounding box center [104, 228] width 25 height 25
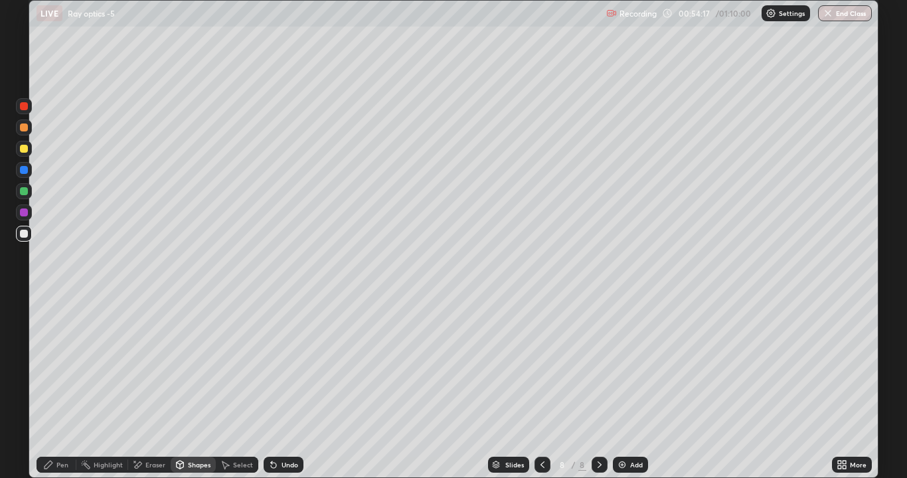
click at [58, 365] on div "Pen" at bounding box center [62, 464] width 12 height 7
click at [271, 365] on icon at bounding box center [273, 464] width 11 height 11
click at [275, 365] on div "Undo" at bounding box center [283, 465] width 40 height 16
click at [275, 365] on icon at bounding box center [273, 464] width 11 height 11
click at [184, 365] on icon at bounding box center [180, 464] width 11 height 11
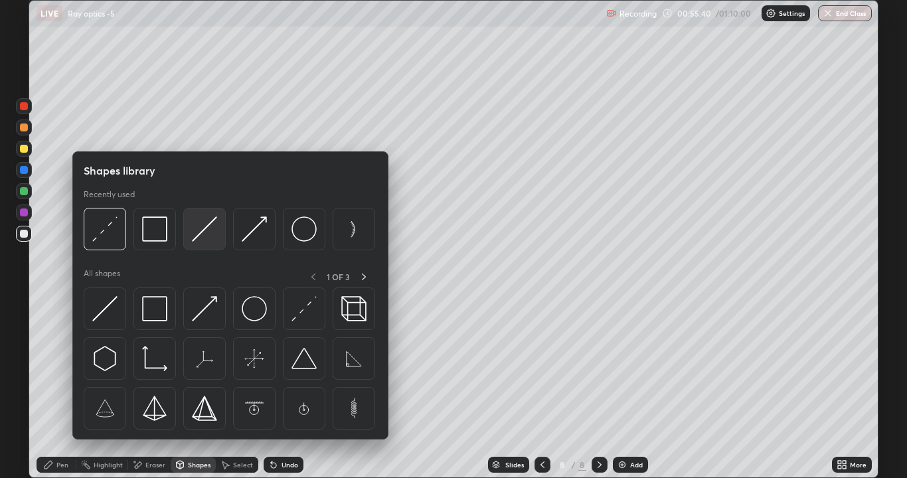
click at [200, 240] on img at bounding box center [204, 228] width 25 height 25
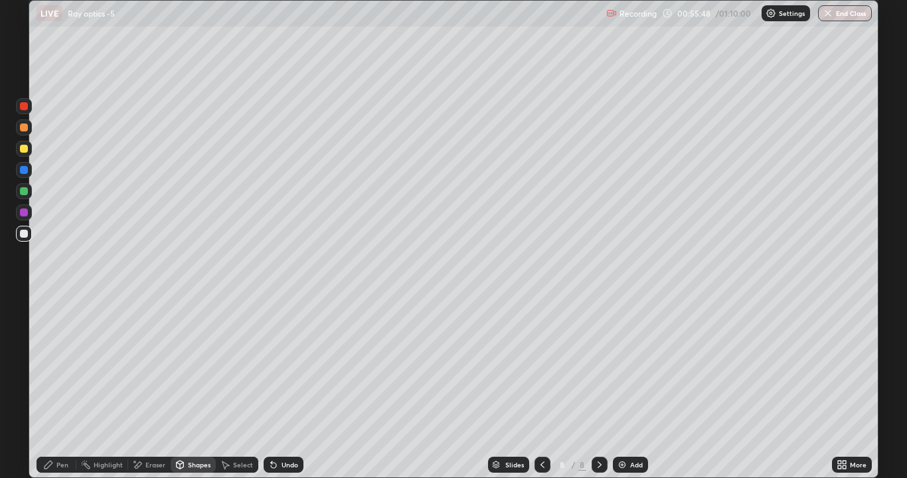
click at [62, 365] on div "Pen" at bounding box center [62, 464] width 12 height 7
click at [276, 365] on icon at bounding box center [273, 464] width 11 height 11
click at [277, 365] on div "Undo" at bounding box center [283, 465] width 40 height 16
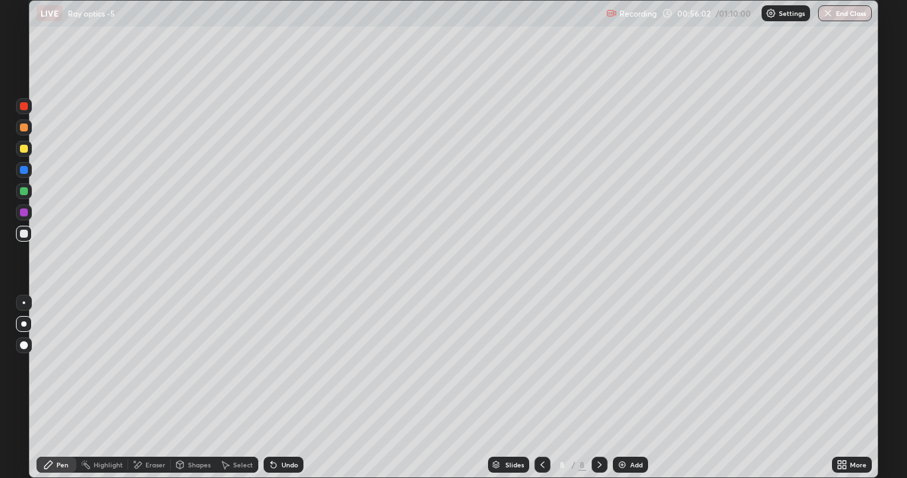
click at [277, 365] on div "Undo" at bounding box center [283, 465] width 40 height 16
click at [283, 365] on div "Undo" at bounding box center [289, 464] width 17 height 7
click at [292, 365] on div "Undo" at bounding box center [289, 464] width 17 height 7
click at [297, 365] on div "Undo" at bounding box center [283, 465] width 40 height 16
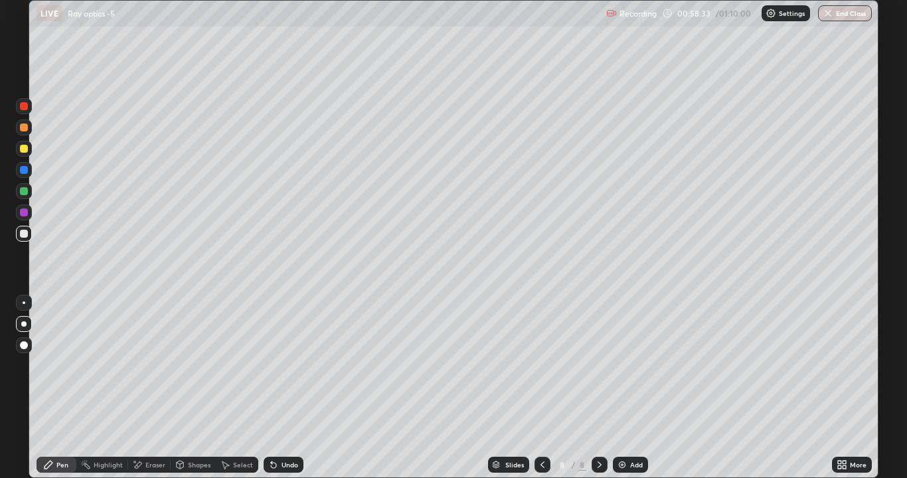
click at [145, 365] on div "Eraser" at bounding box center [149, 465] width 42 height 16
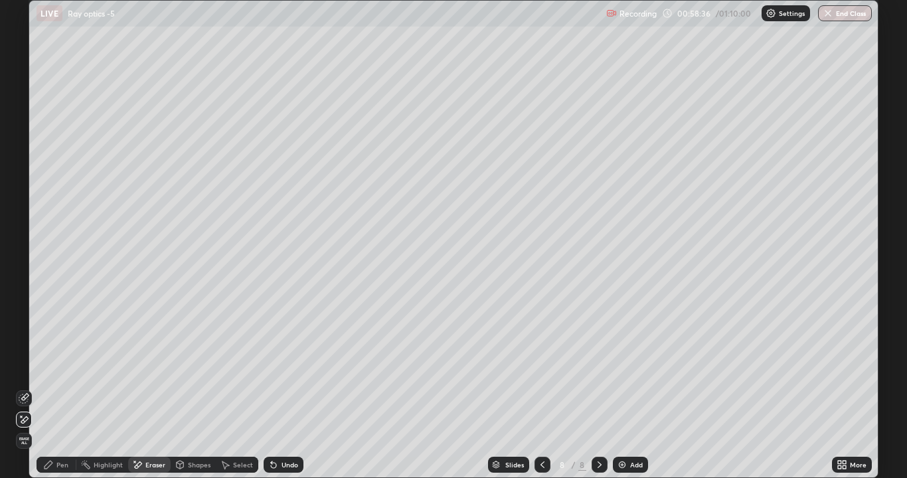
click at [58, 365] on div "Pen" at bounding box center [57, 465] width 40 height 16
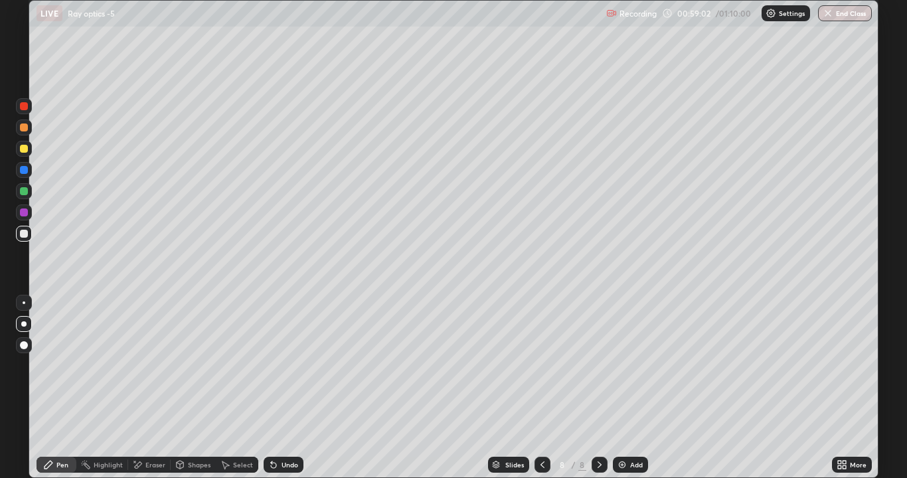
click at [281, 365] on div "Undo" at bounding box center [283, 465] width 40 height 16
click at [279, 365] on div "Undo" at bounding box center [283, 465] width 40 height 16
click at [153, 365] on div "Eraser" at bounding box center [155, 464] width 20 height 7
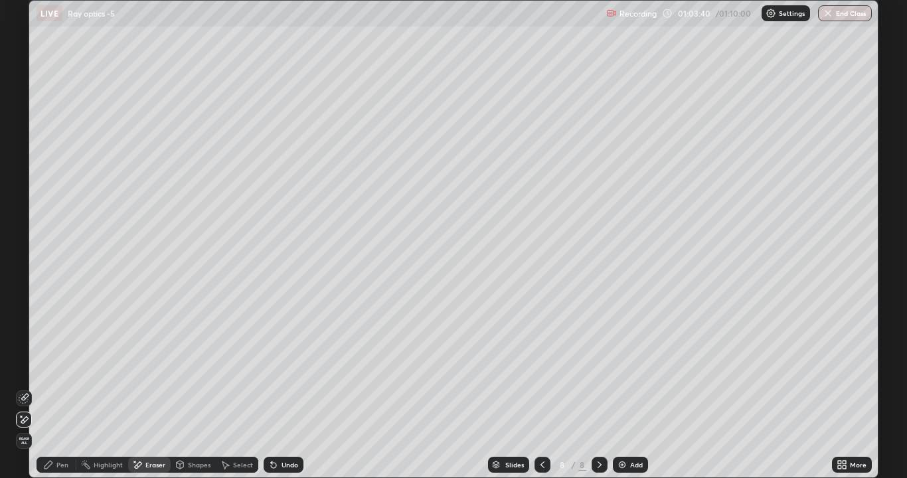
click at [65, 365] on div "Pen" at bounding box center [57, 465] width 40 height 16
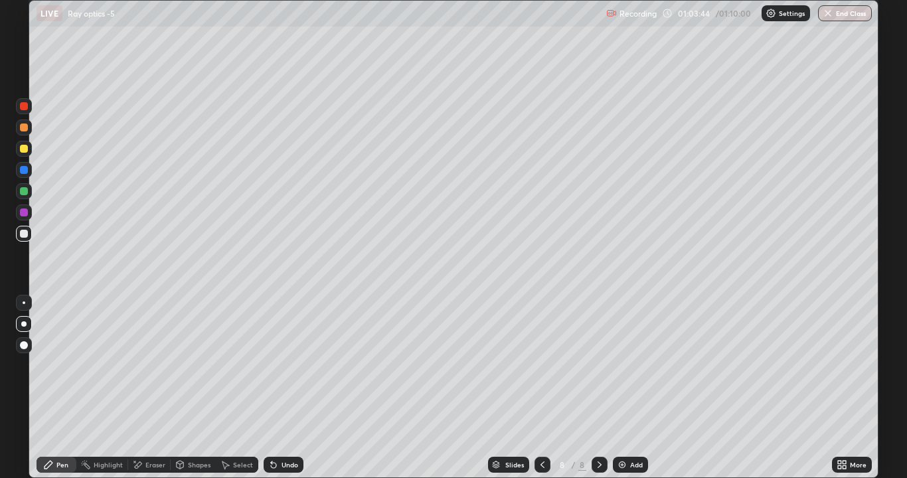
click at [283, 365] on div "Undo" at bounding box center [283, 465] width 40 height 16
click at [296, 365] on div "Undo" at bounding box center [283, 465] width 40 height 16
click at [865, 13] on button "End Class" at bounding box center [845, 13] width 52 height 16
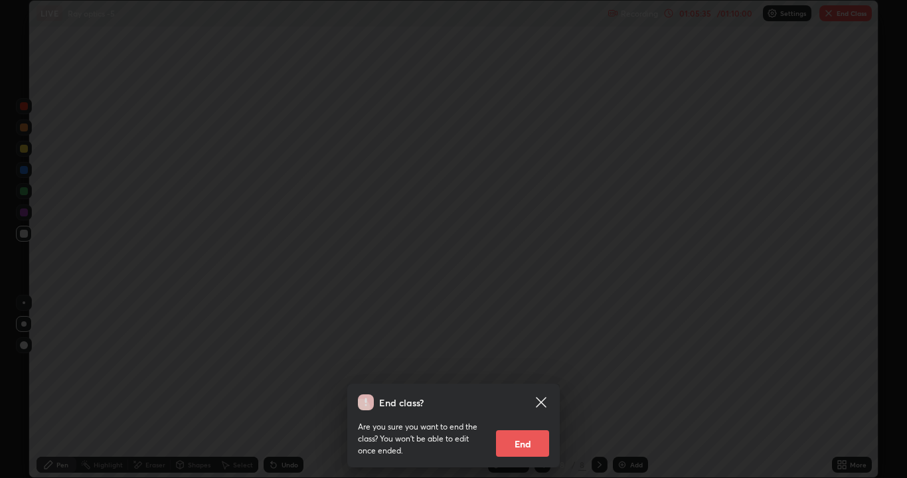
click at [529, 365] on button "End" at bounding box center [522, 443] width 53 height 27
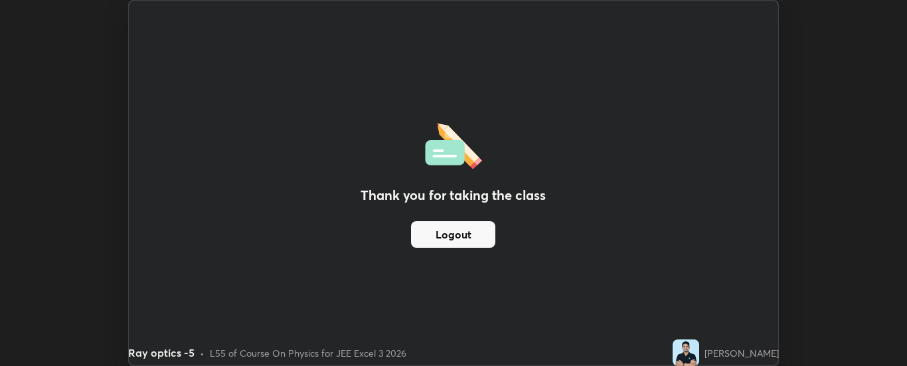
scroll to position [66000, 65459]
